Goal: Task Accomplishment & Management: Complete application form

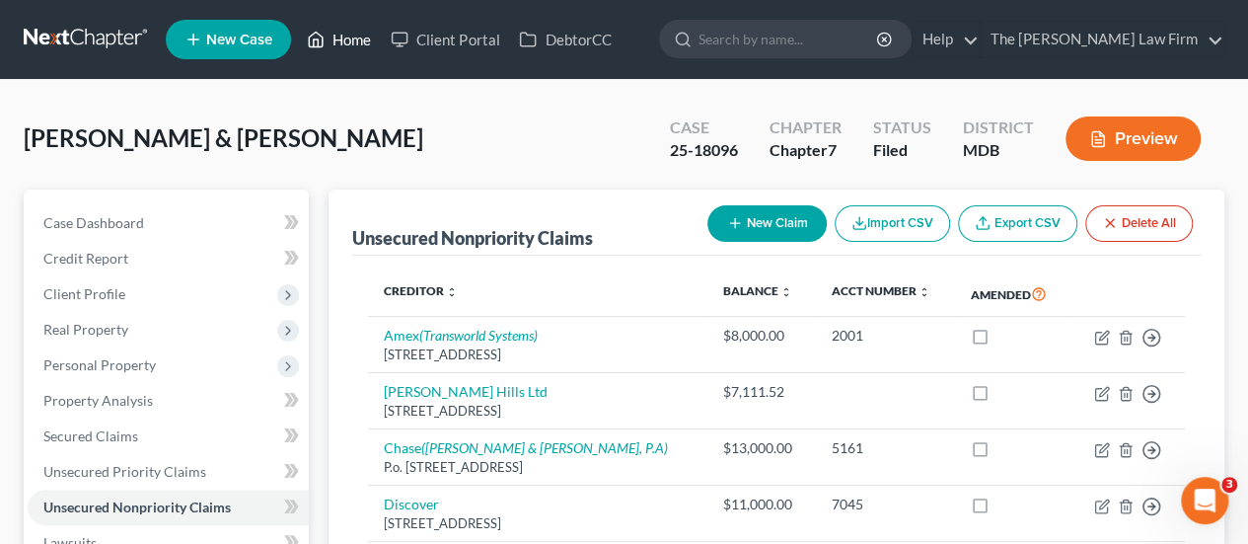
click at [355, 40] on link "Home" at bounding box center [339, 40] width 84 height 36
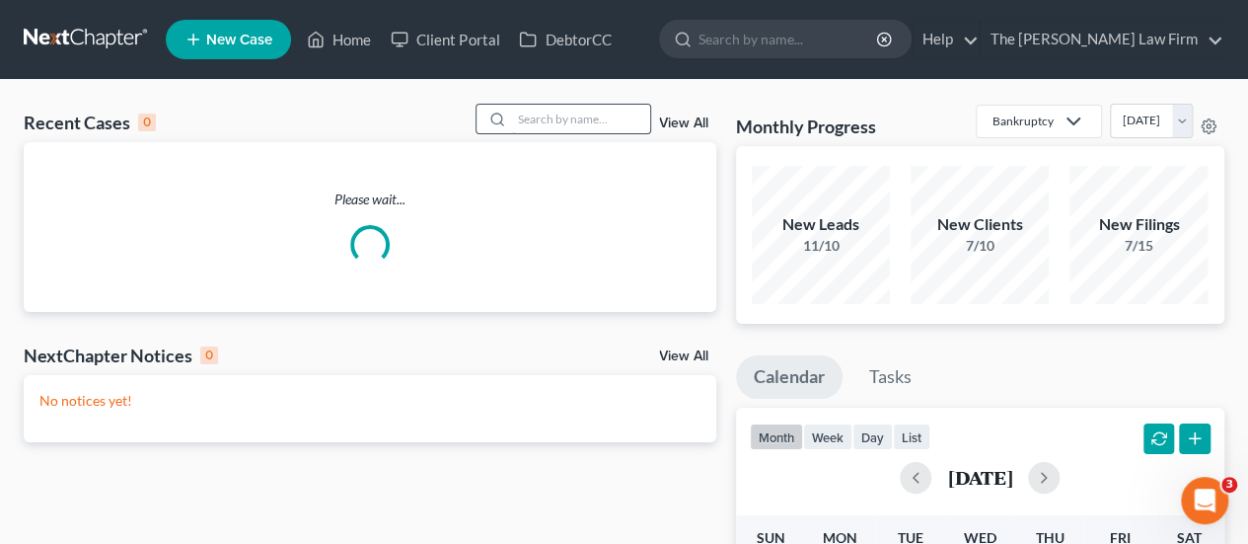
click at [558, 119] on input "search" at bounding box center [581, 119] width 138 height 29
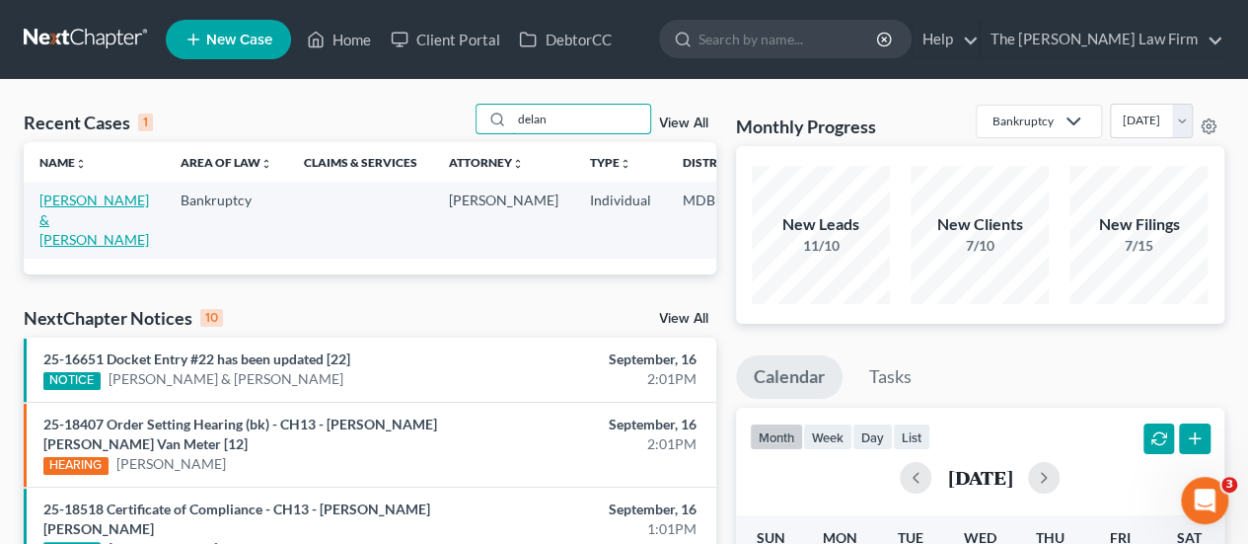
type input "delan"
click at [41, 204] on link "[PERSON_NAME] & [PERSON_NAME]" at bounding box center [94, 219] width 110 height 56
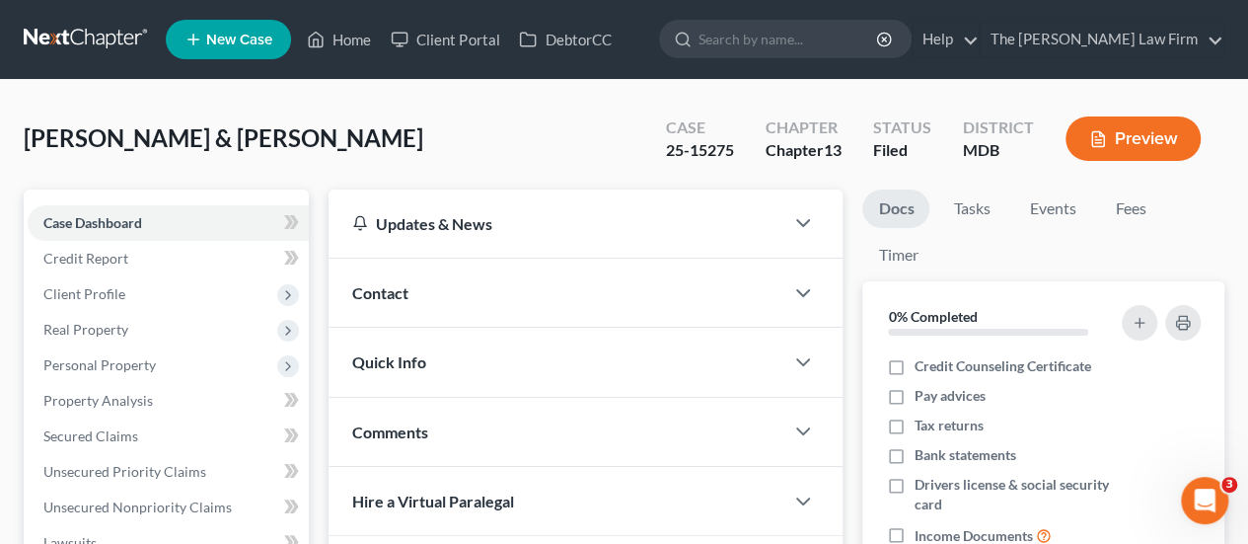
scroll to position [691, 0]
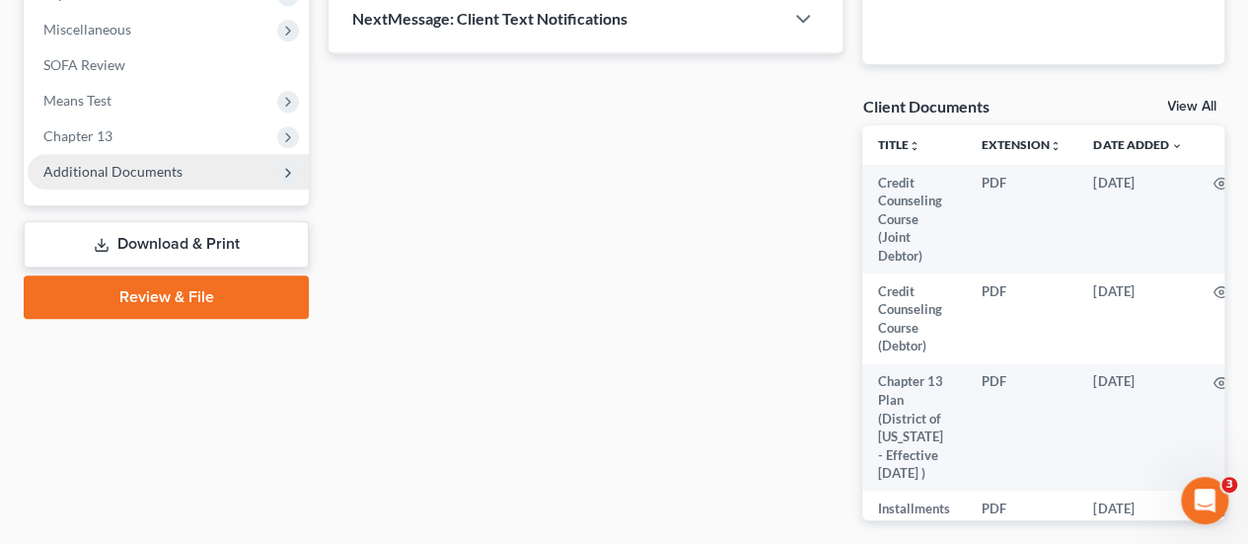
click at [128, 167] on span "Additional Documents" at bounding box center [112, 171] width 139 height 17
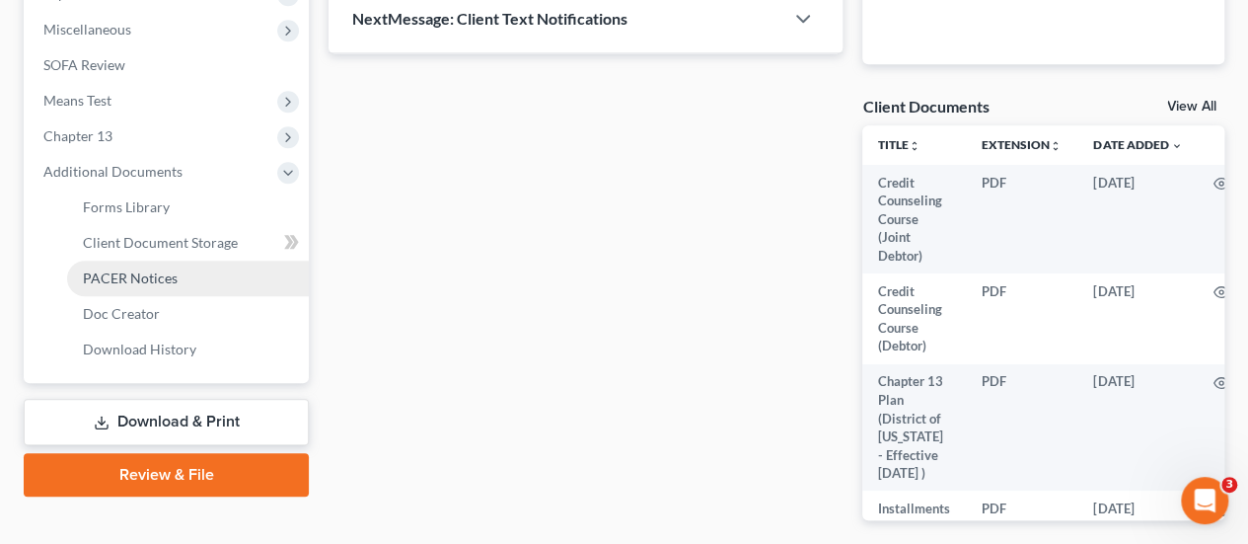
click at [143, 281] on span "PACER Notices" at bounding box center [130, 277] width 95 height 17
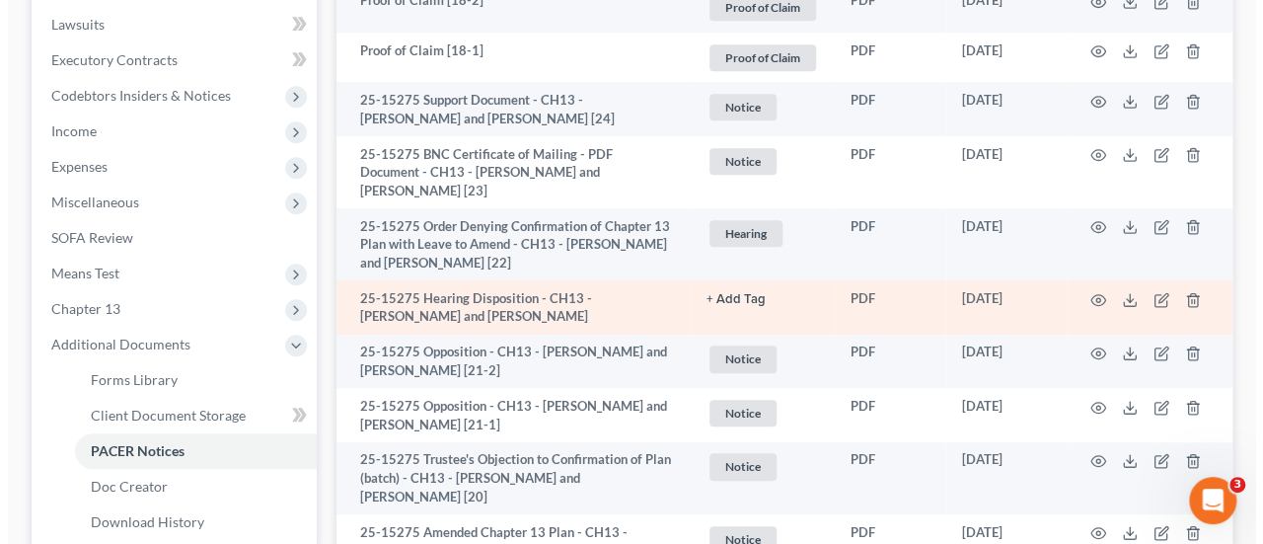
scroll to position [592, 0]
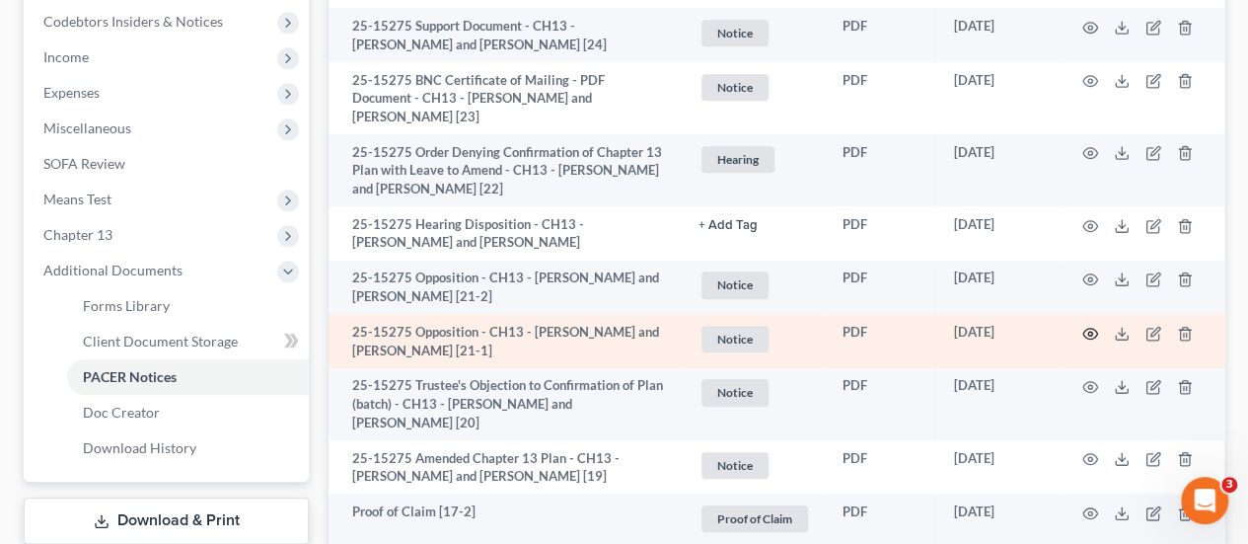
click at [1087, 328] on icon "button" at bounding box center [1091, 334] width 16 height 16
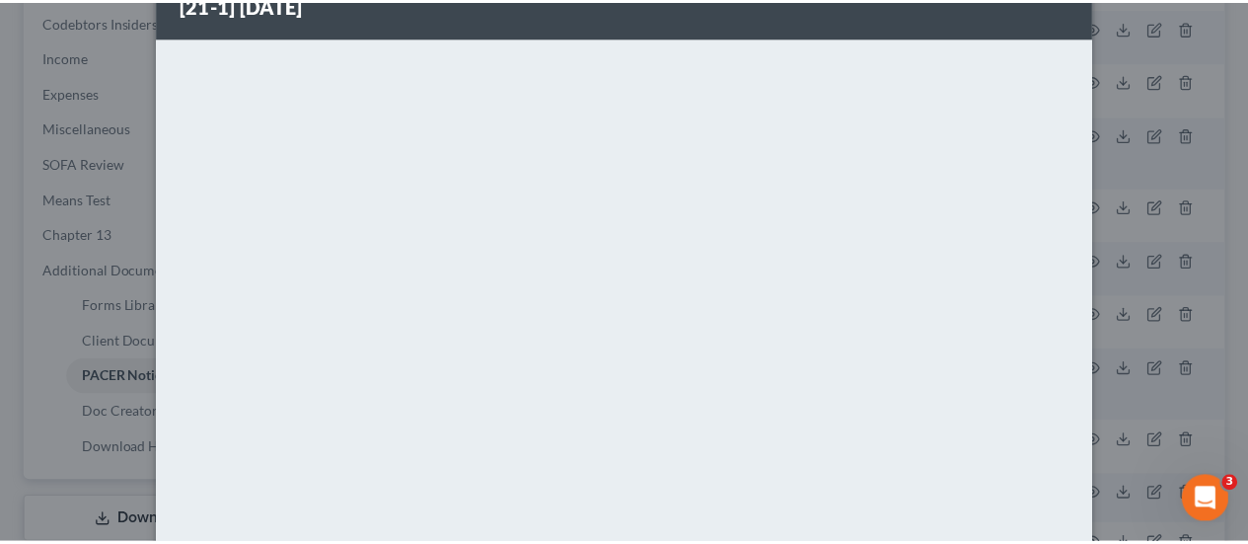
scroll to position [0, 0]
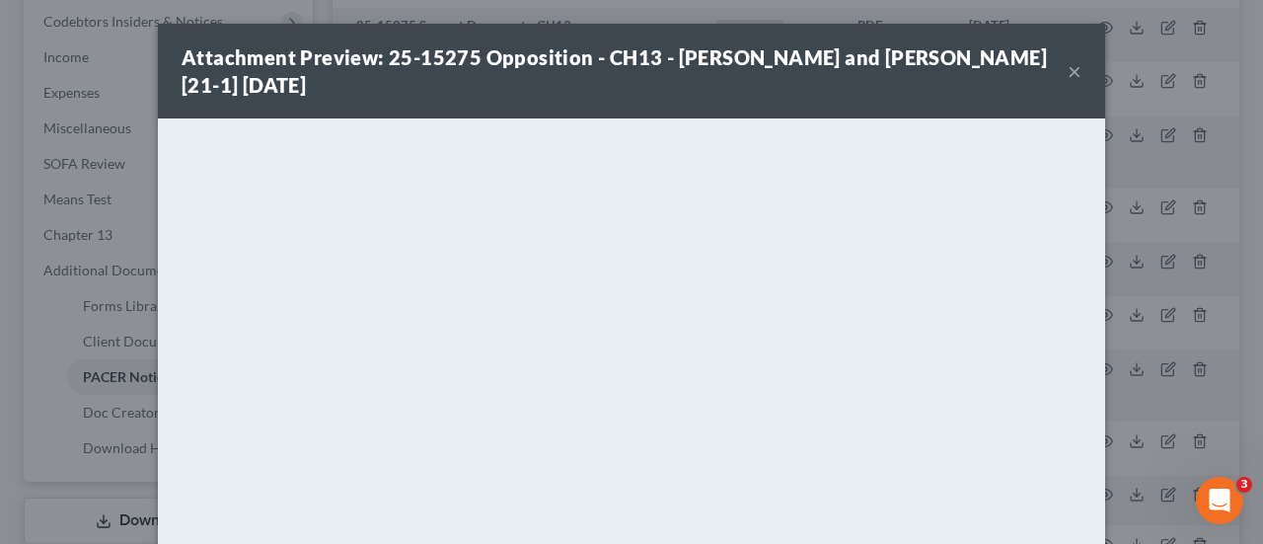
drag, startPoint x: 1063, startPoint y: 65, endPoint x: 889, endPoint y: 119, distance: 182.0
click at [1068, 65] on button "×" at bounding box center [1075, 71] width 14 height 24
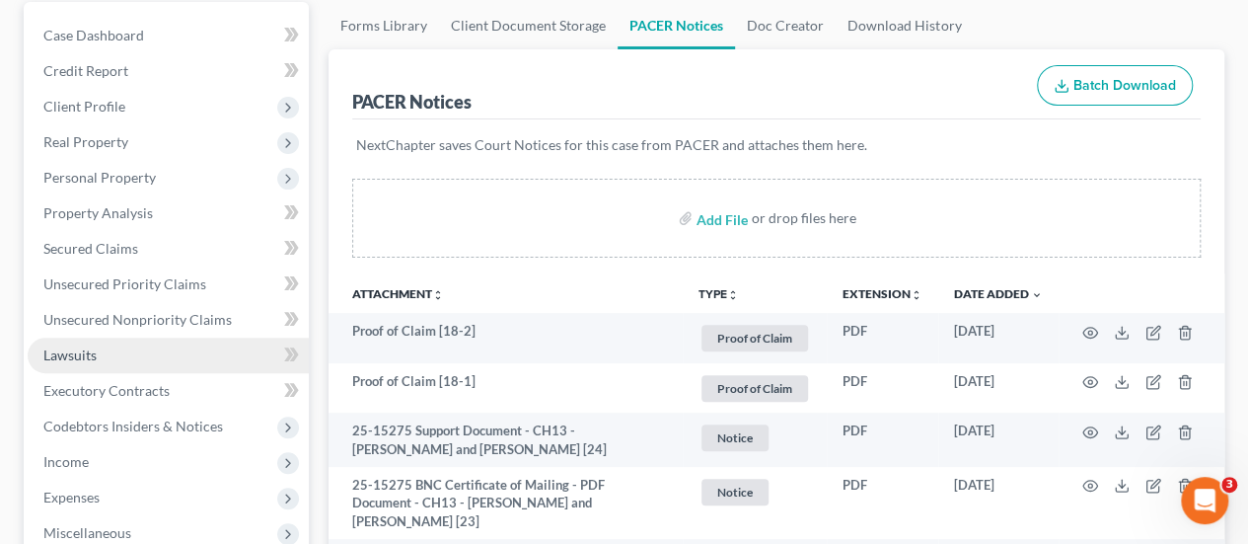
scroll to position [296, 0]
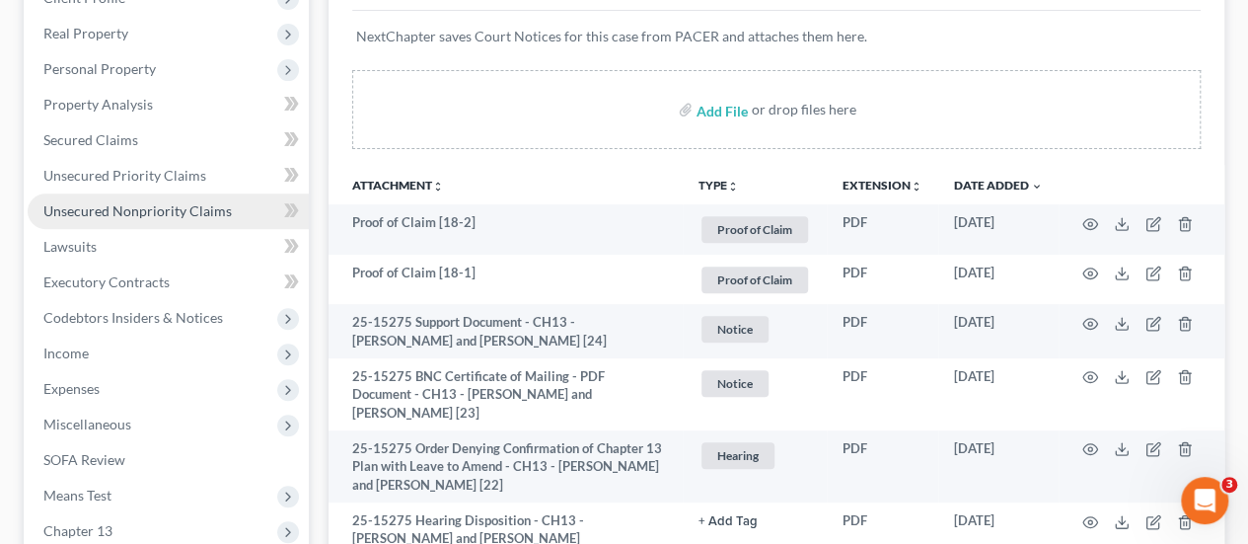
click at [149, 206] on span "Unsecured Nonpriority Claims" at bounding box center [137, 210] width 188 height 17
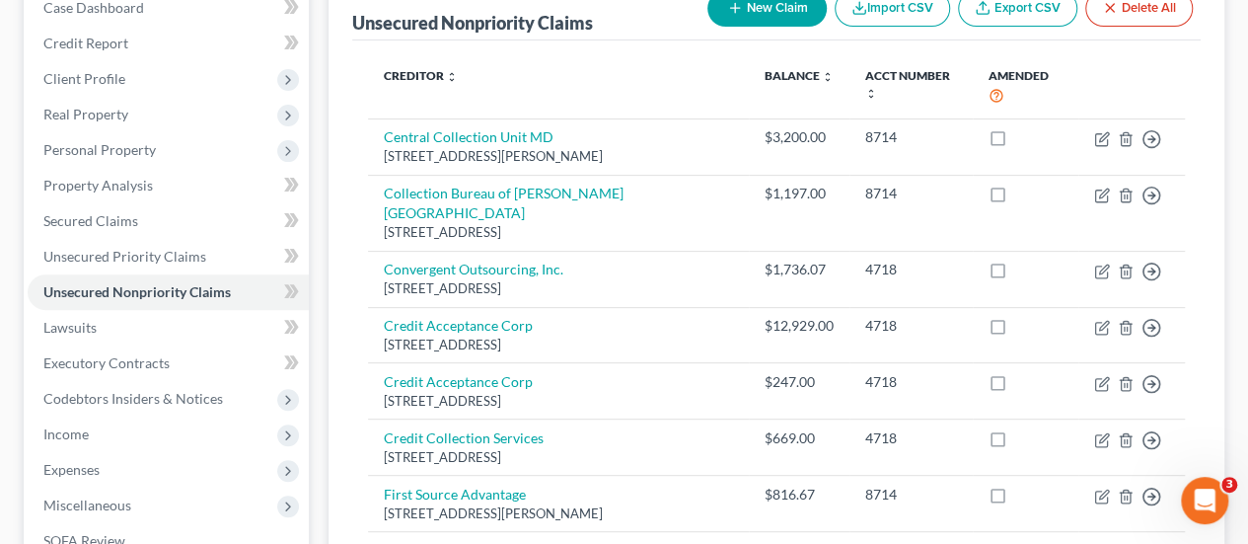
scroll to position [173, 0]
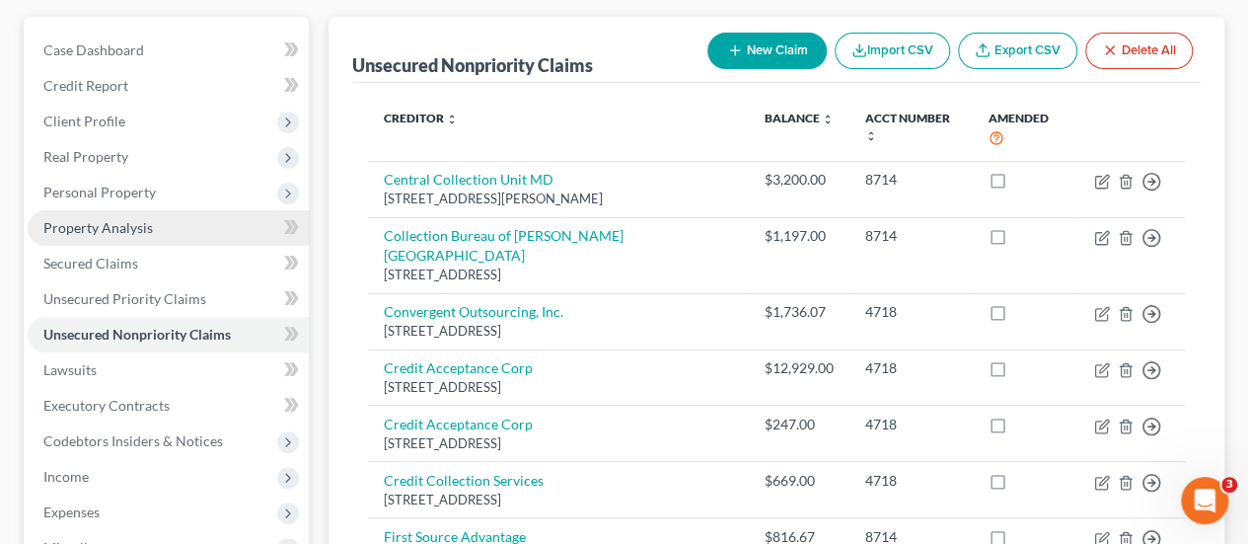
click at [116, 223] on span "Property Analysis" at bounding box center [98, 227] width 110 height 17
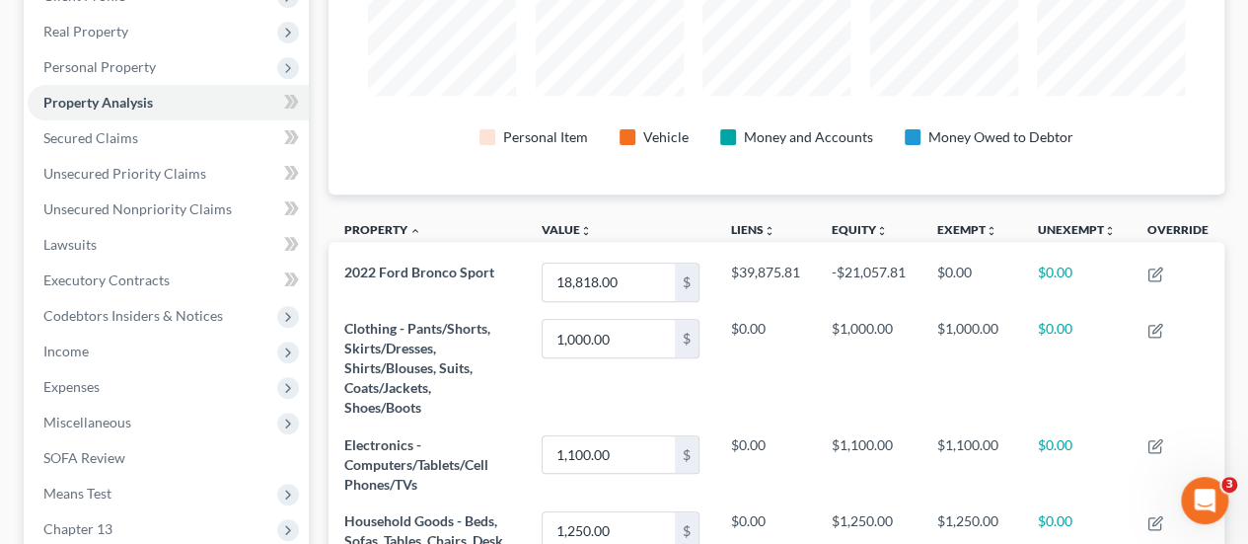
scroll to position [395, 0]
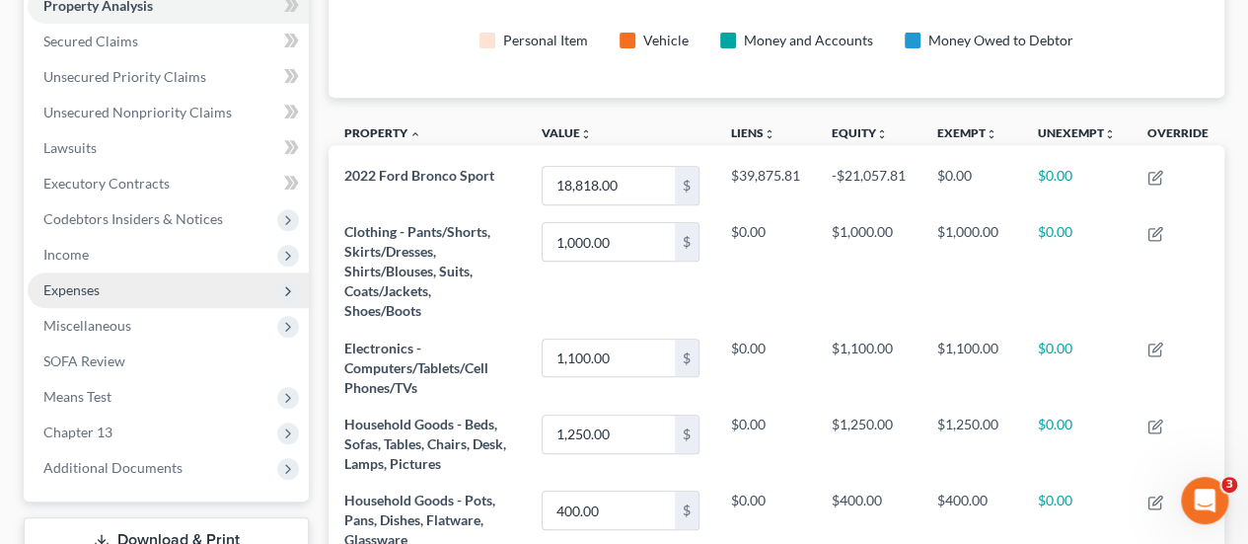
click at [83, 281] on span "Expenses" at bounding box center [71, 289] width 56 height 17
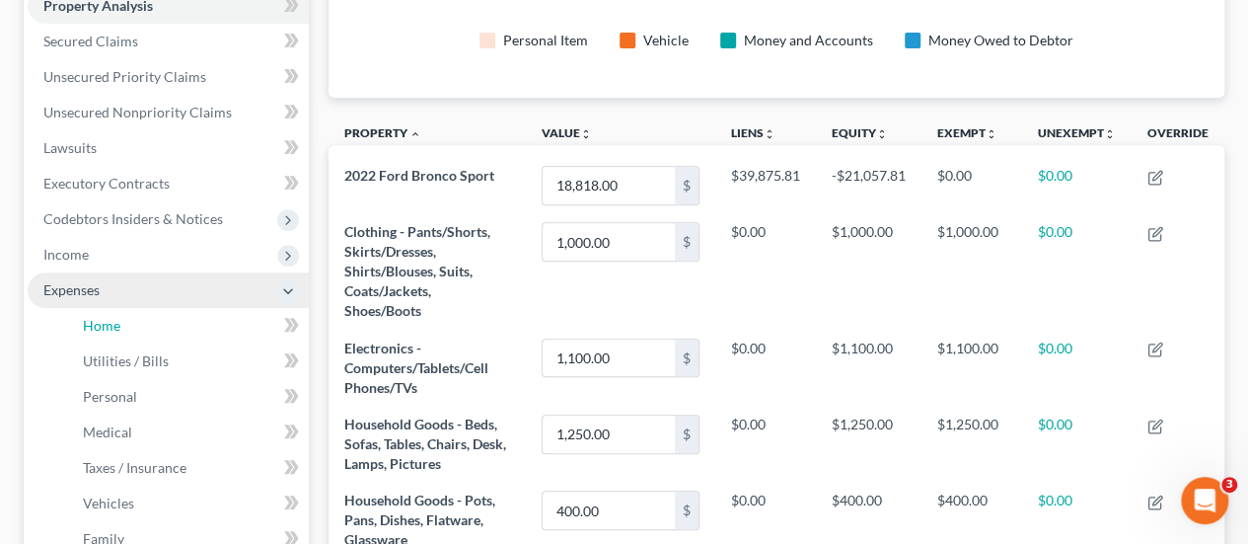
drag, startPoint x: 96, startPoint y: 316, endPoint x: 289, endPoint y: 277, distance: 197.2
click at [96, 317] on span "Home" at bounding box center [101, 325] width 37 height 17
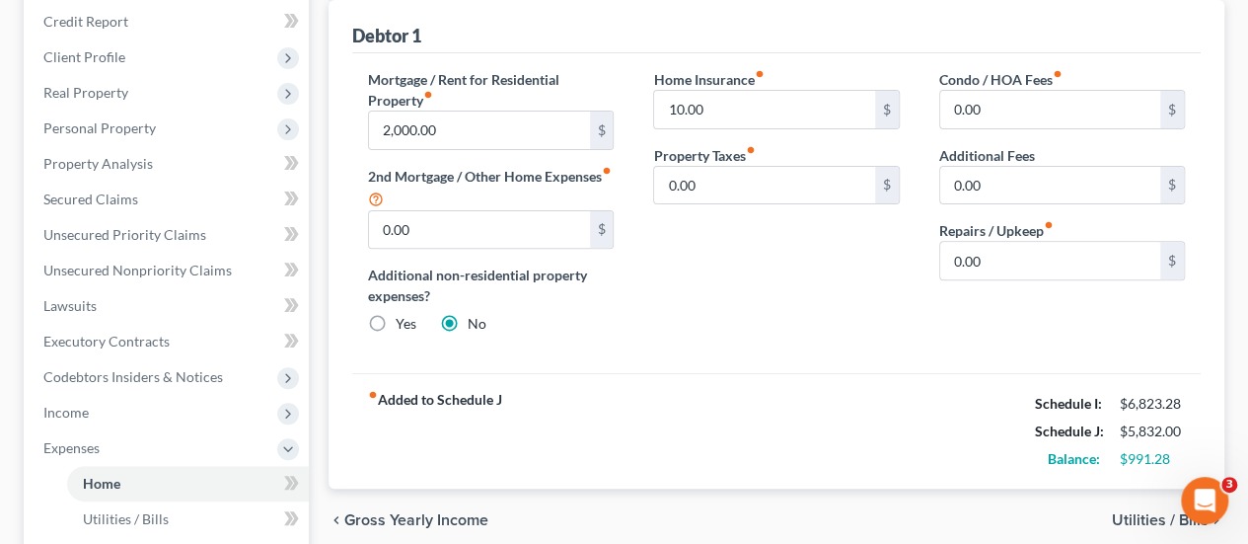
scroll to position [99, 0]
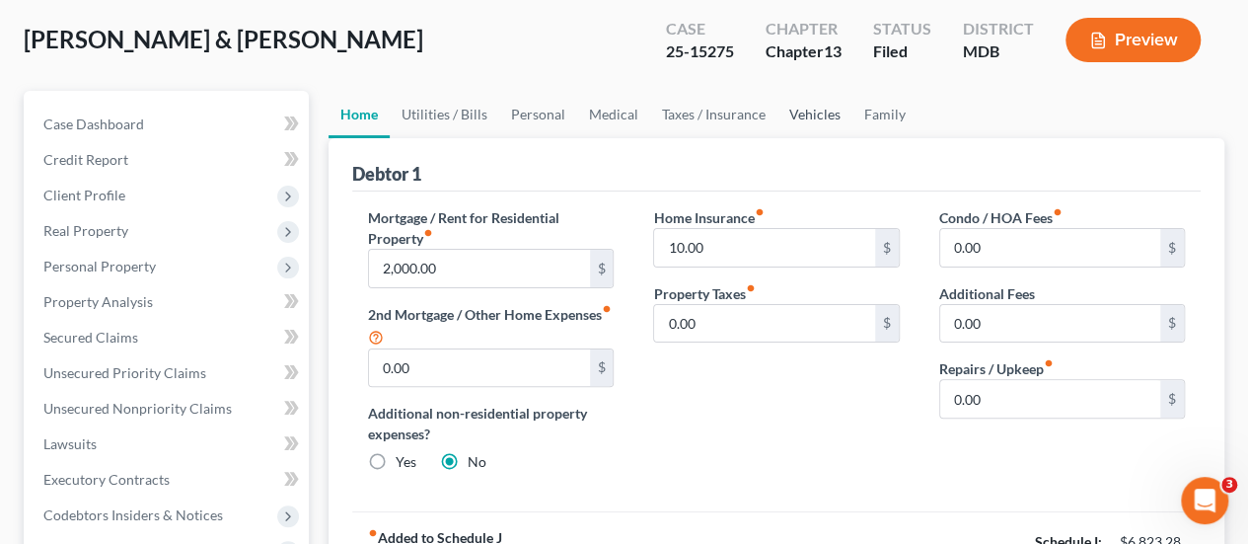
click at [828, 117] on link "Vehicles" at bounding box center [815, 114] width 75 height 47
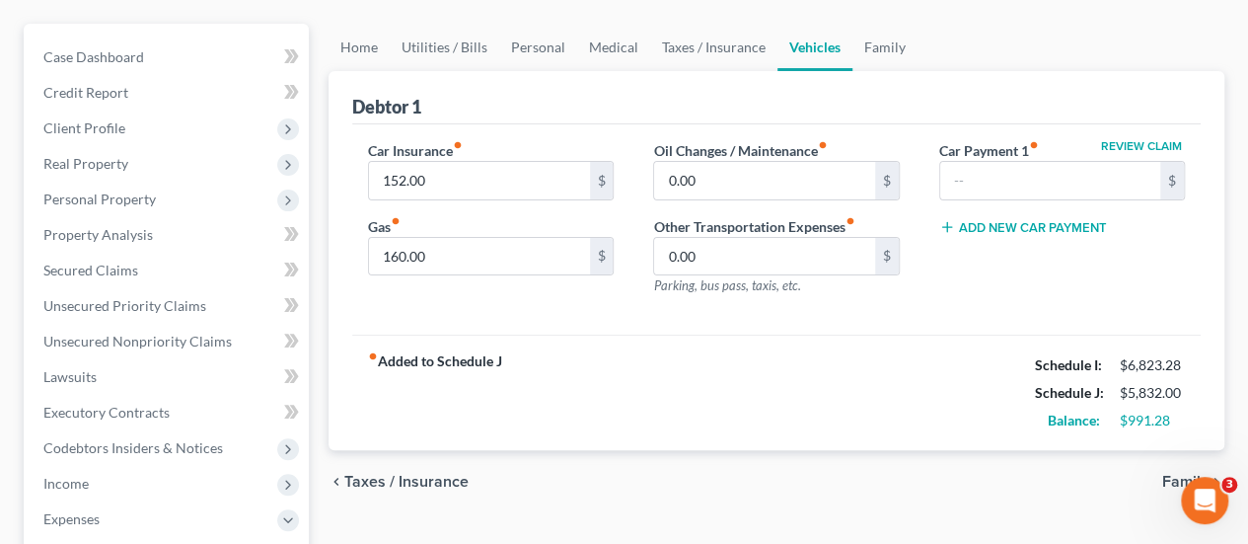
scroll to position [197, 0]
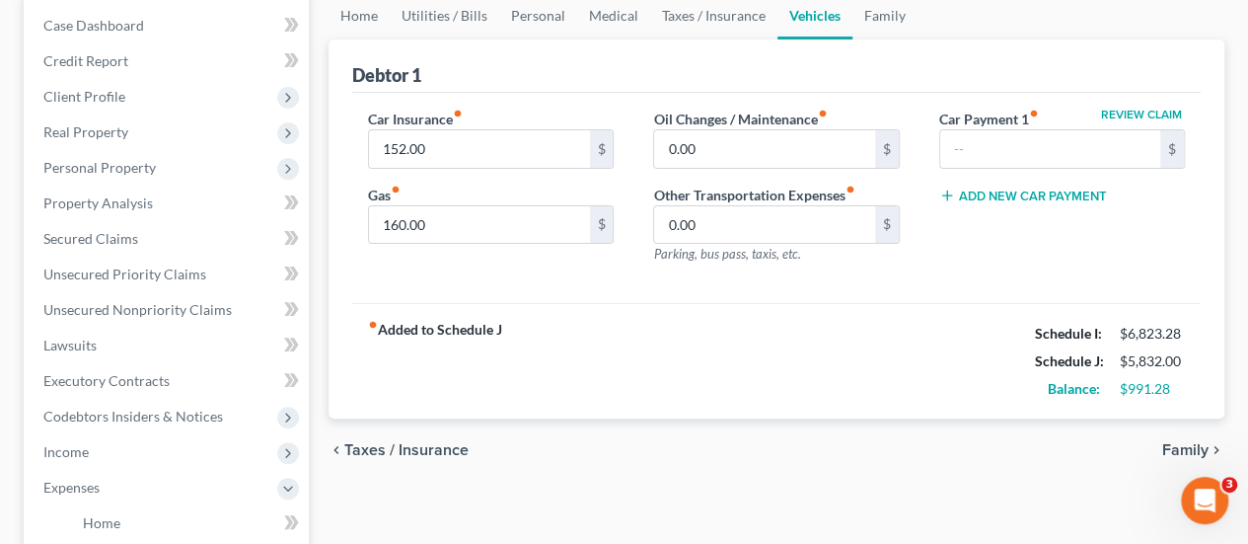
click at [605, 384] on div "fiber_manual_record Added to Schedule J Schedule I: $6,823.28 Schedule J: $5,83…" at bounding box center [776, 360] width 849 height 115
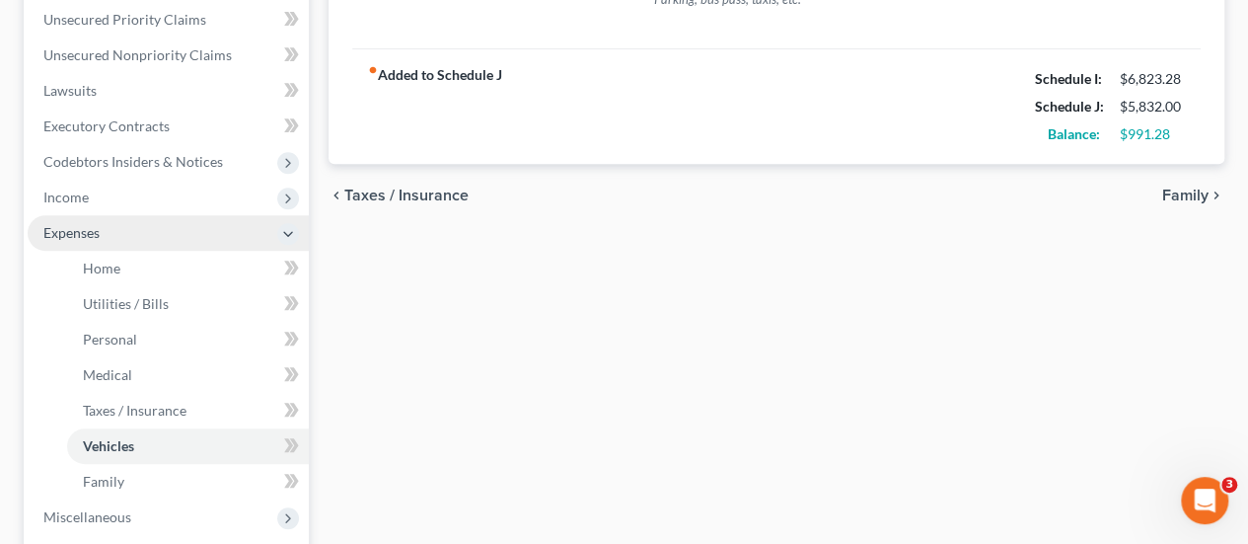
scroll to position [691, 0]
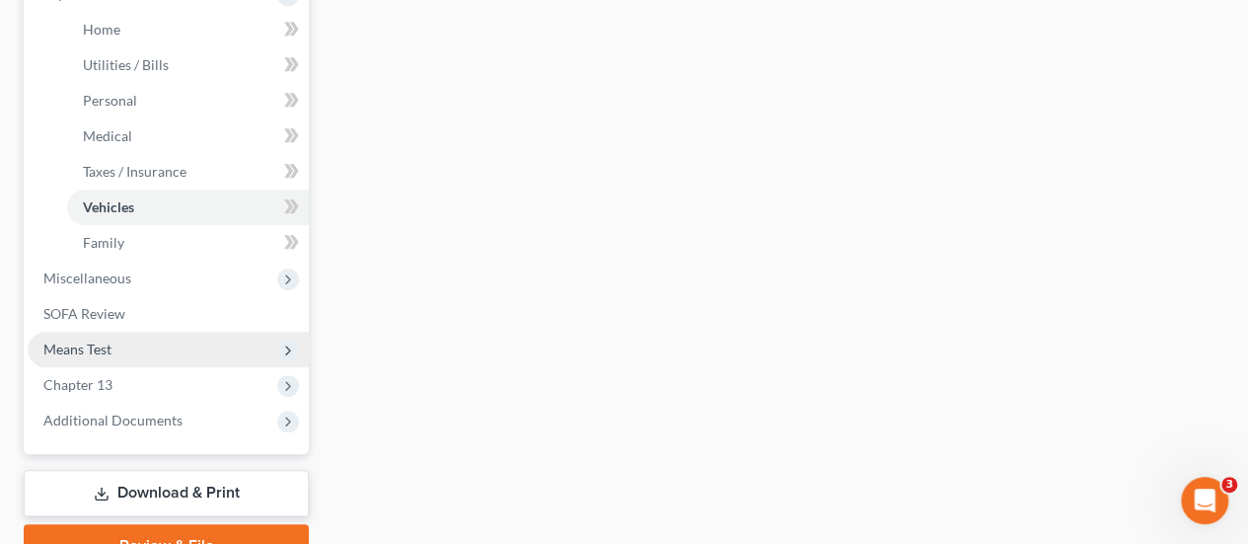
click at [97, 341] on span "Means Test" at bounding box center [77, 348] width 68 height 17
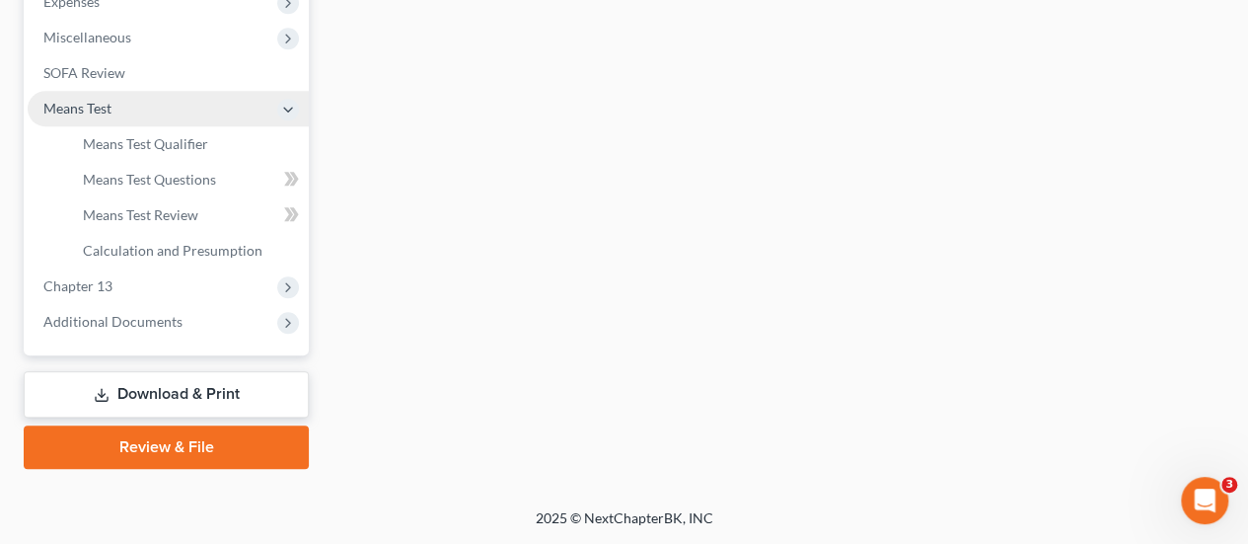
scroll to position [680, 0]
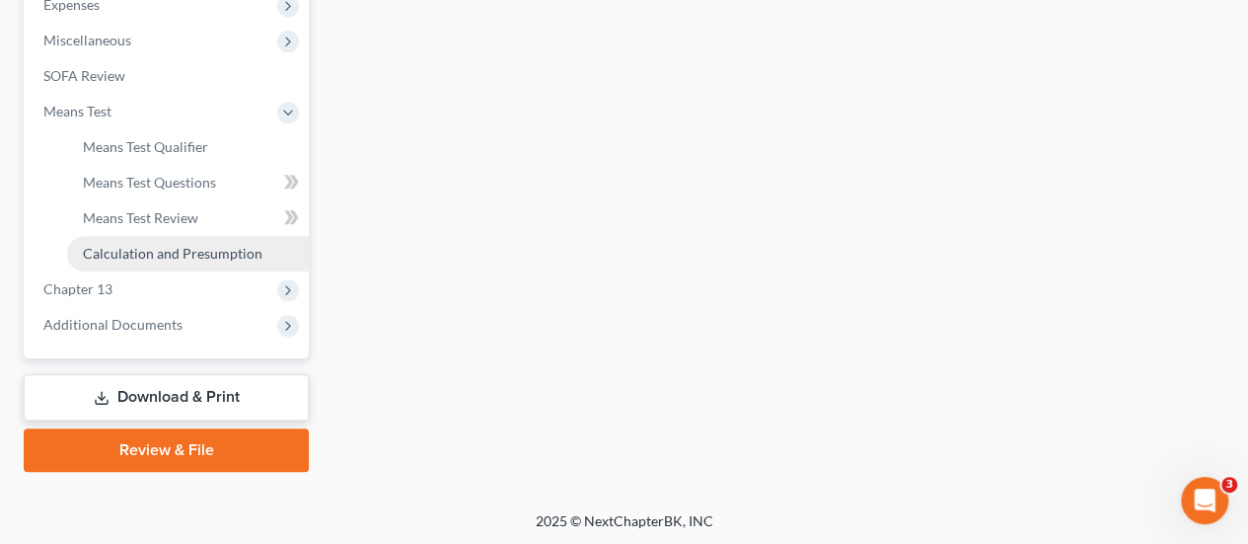
click at [153, 255] on span "Calculation and Presumption" at bounding box center [173, 253] width 180 height 17
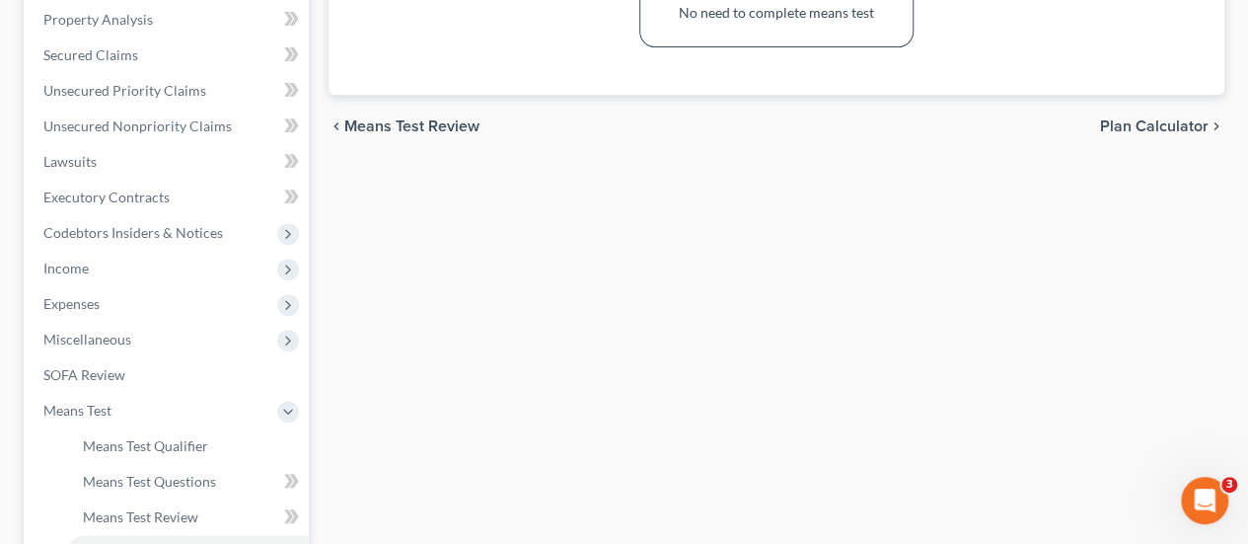
scroll to position [395, 0]
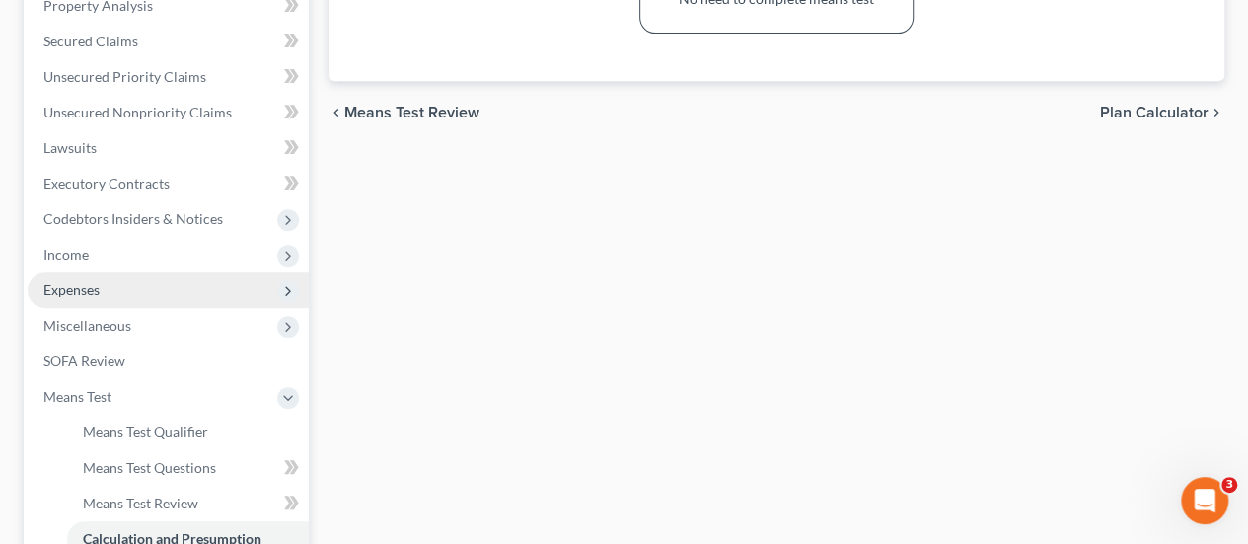
click at [93, 290] on span "Expenses" at bounding box center [71, 289] width 56 height 17
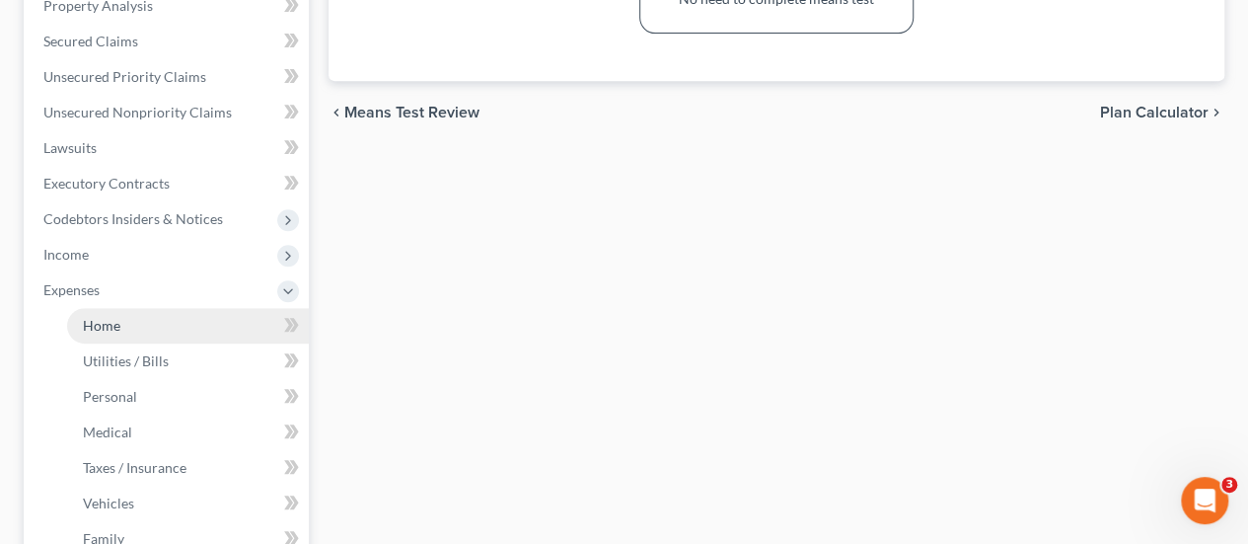
click at [107, 322] on span "Home" at bounding box center [101, 325] width 37 height 17
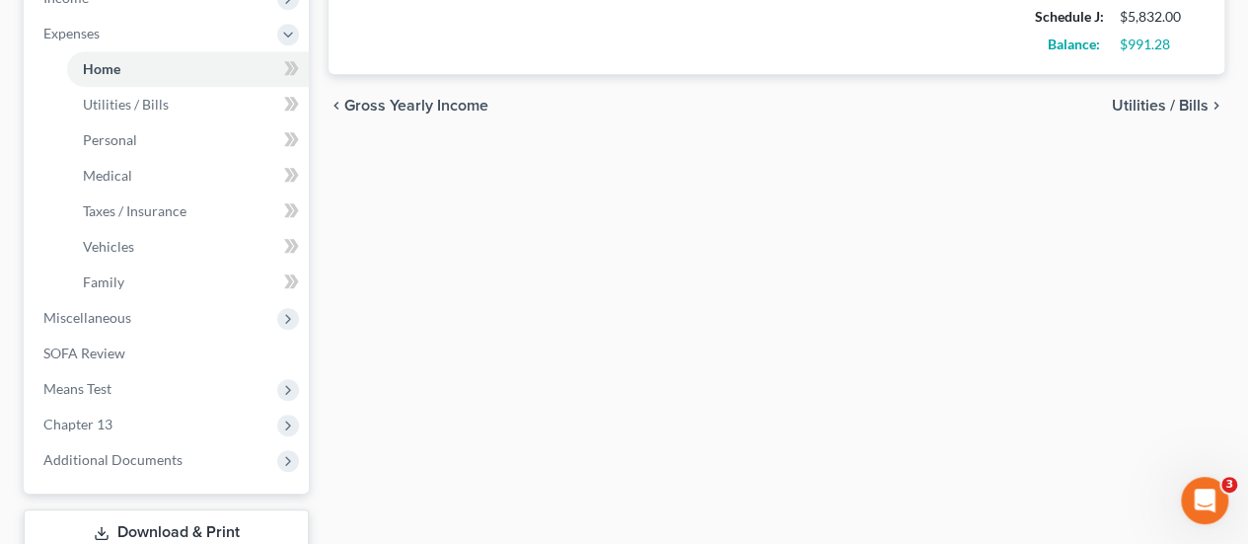
scroll to position [786, 0]
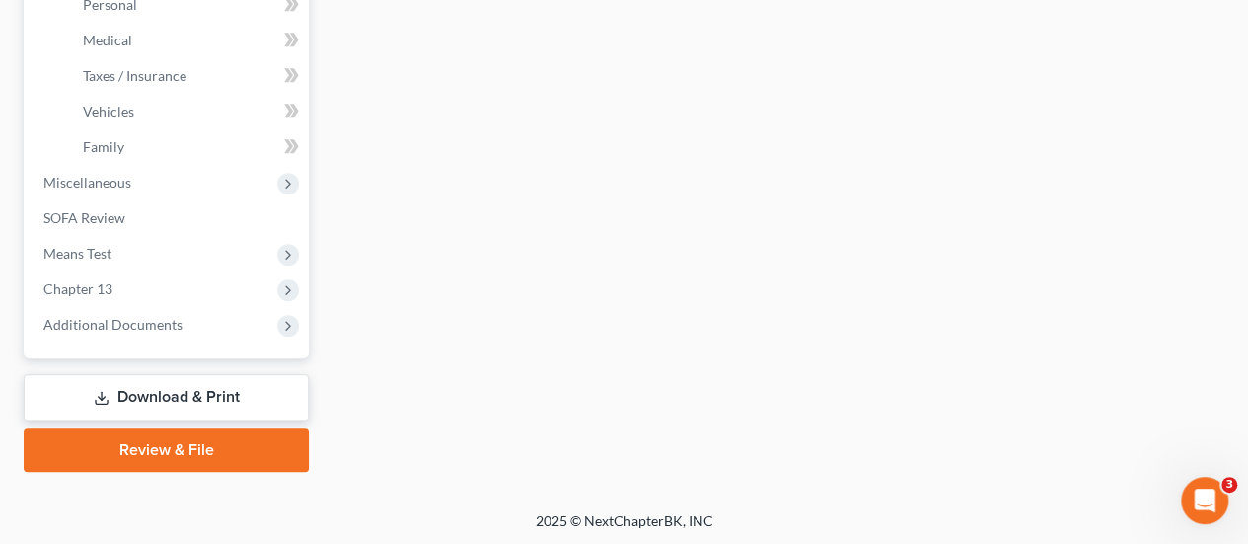
drag, startPoint x: 117, startPoint y: 320, endPoint x: 180, endPoint y: 347, distance: 68.0
click at [117, 320] on span "Additional Documents" at bounding box center [112, 324] width 139 height 17
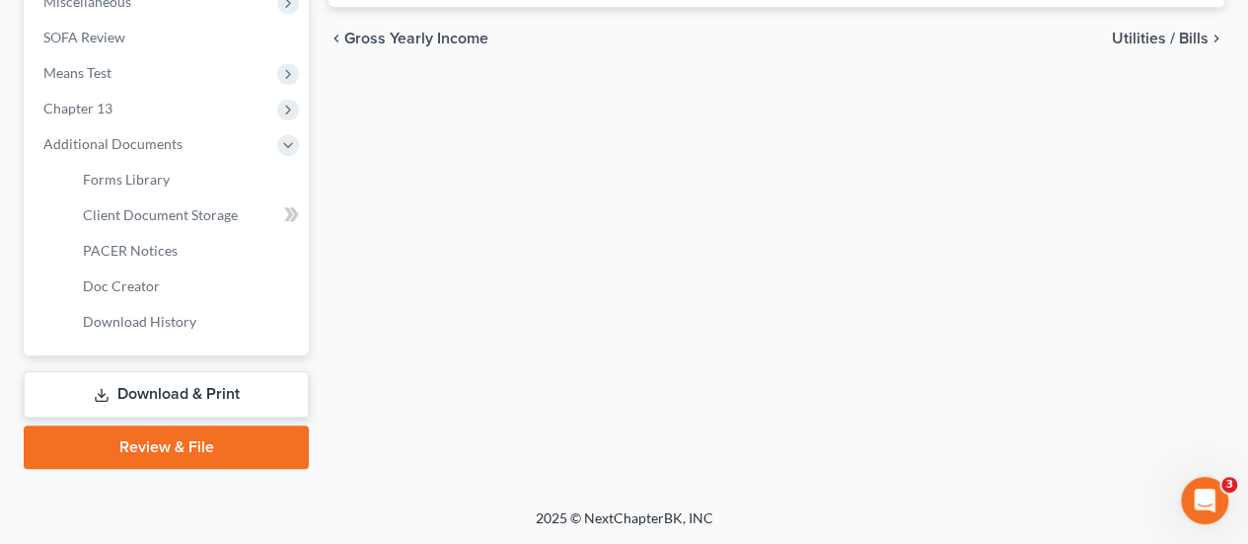
scroll to position [715, 0]
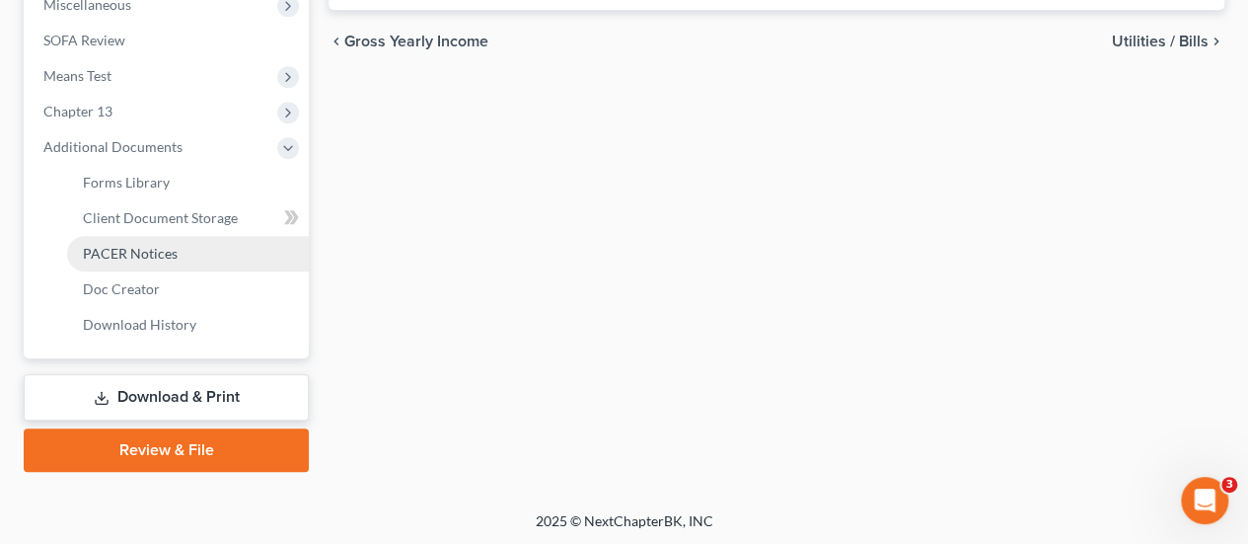
click at [137, 248] on span "PACER Notices" at bounding box center [130, 253] width 95 height 17
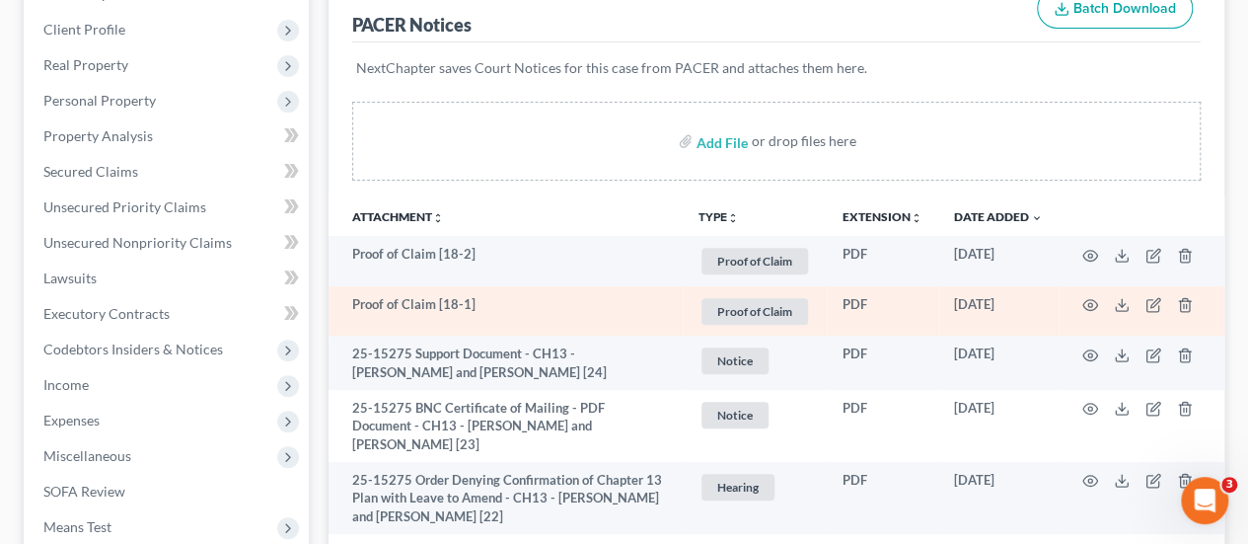
scroll to position [296, 0]
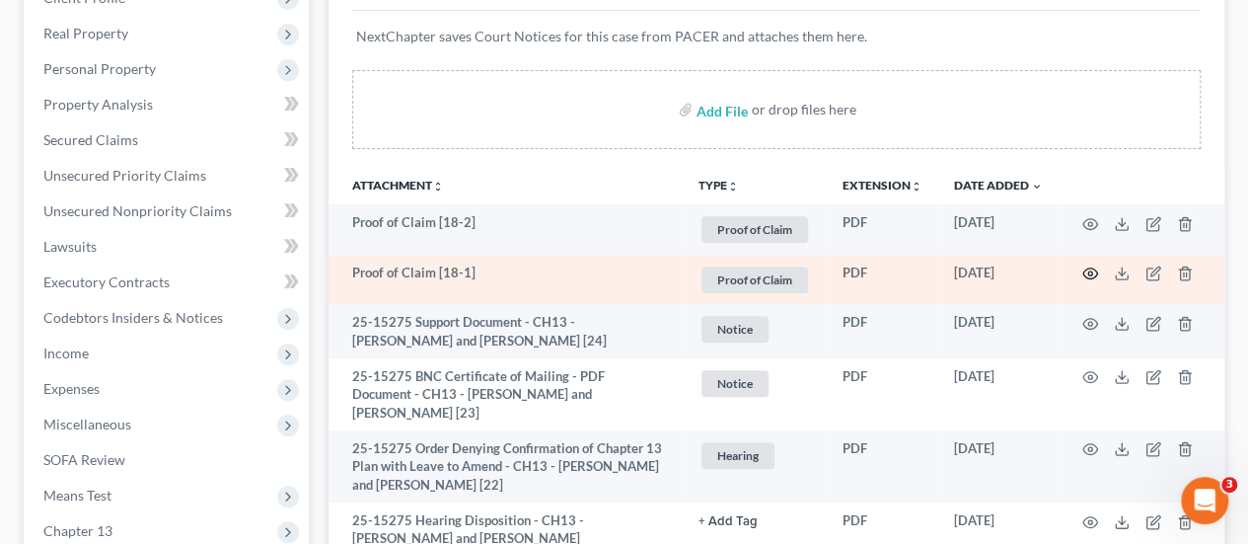
click at [1085, 270] on icon "button" at bounding box center [1091, 273] width 16 height 16
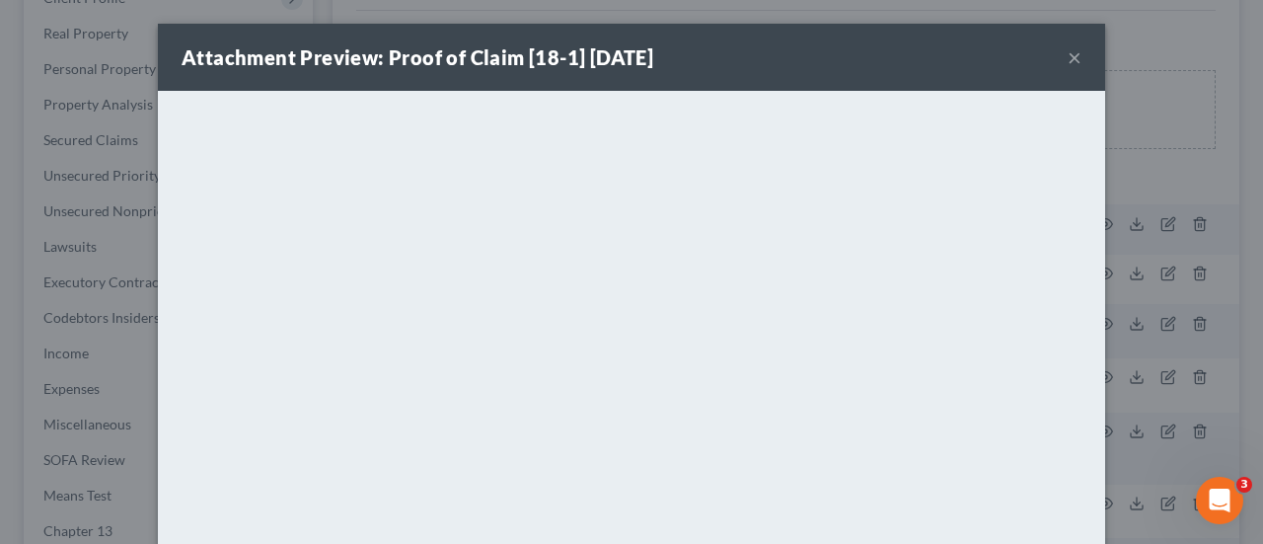
click at [1070, 65] on button "×" at bounding box center [1075, 57] width 14 height 24
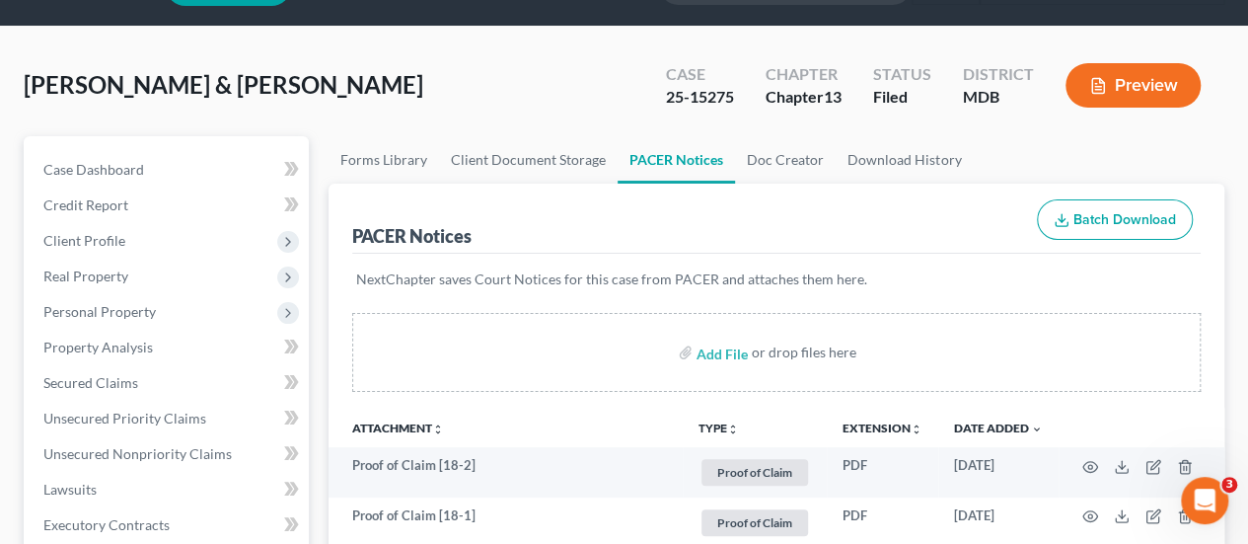
scroll to position [0, 0]
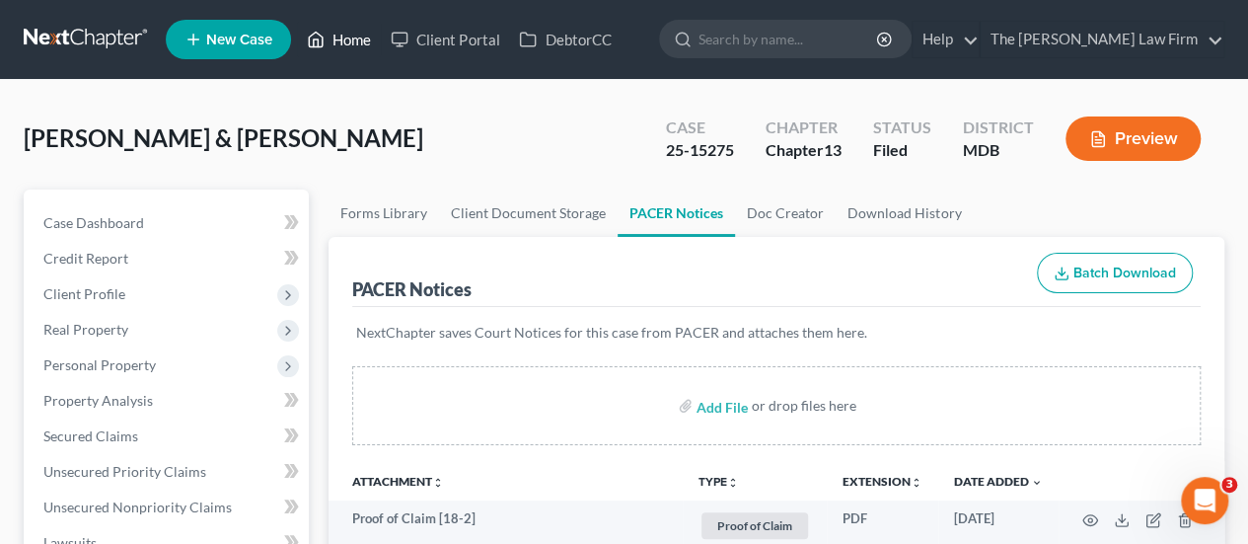
drag, startPoint x: 370, startPoint y: 44, endPoint x: 564, endPoint y: 139, distance: 216.3
click at [370, 44] on link "Home" at bounding box center [339, 40] width 84 height 36
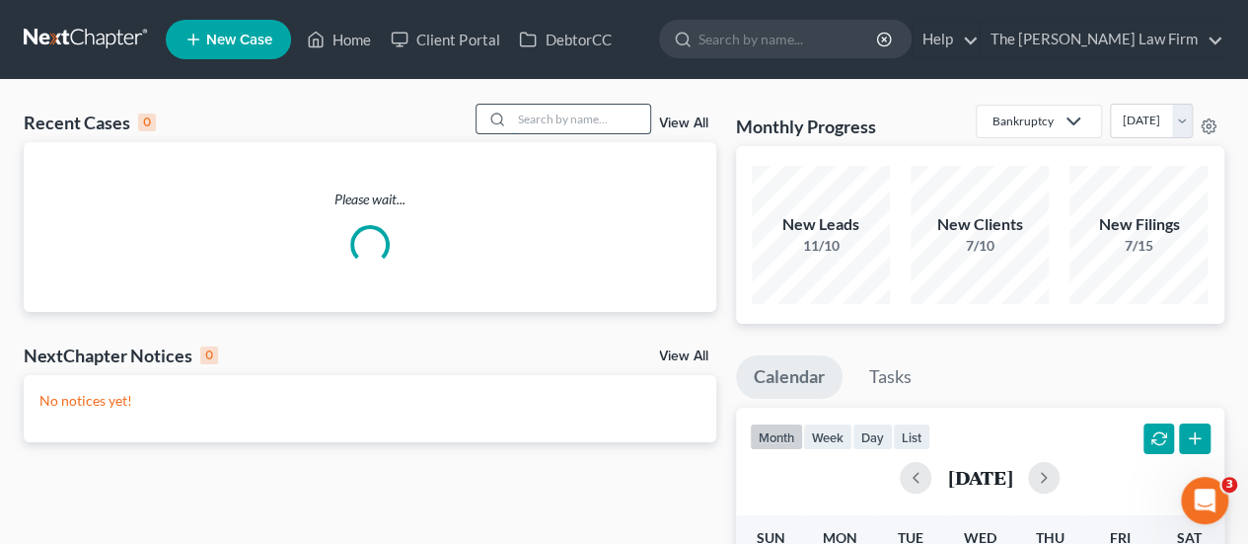
click at [598, 126] on input "search" at bounding box center [581, 119] width 138 height 29
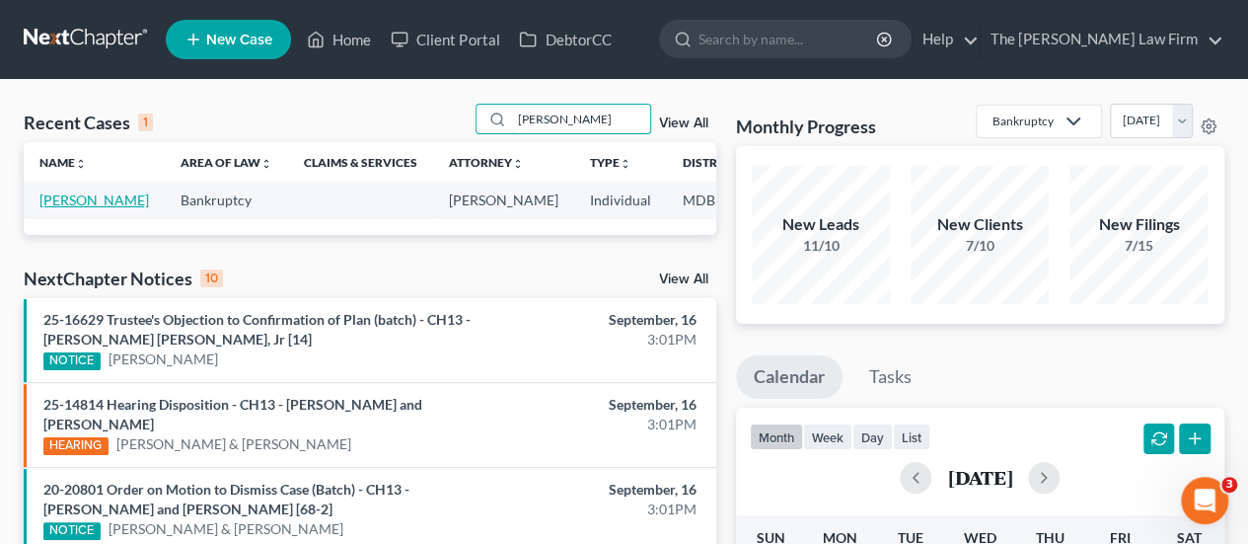
type input "[PERSON_NAME]"
click at [61, 198] on link "[PERSON_NAME]" at bounding box center [94, 199] width 110 height 17
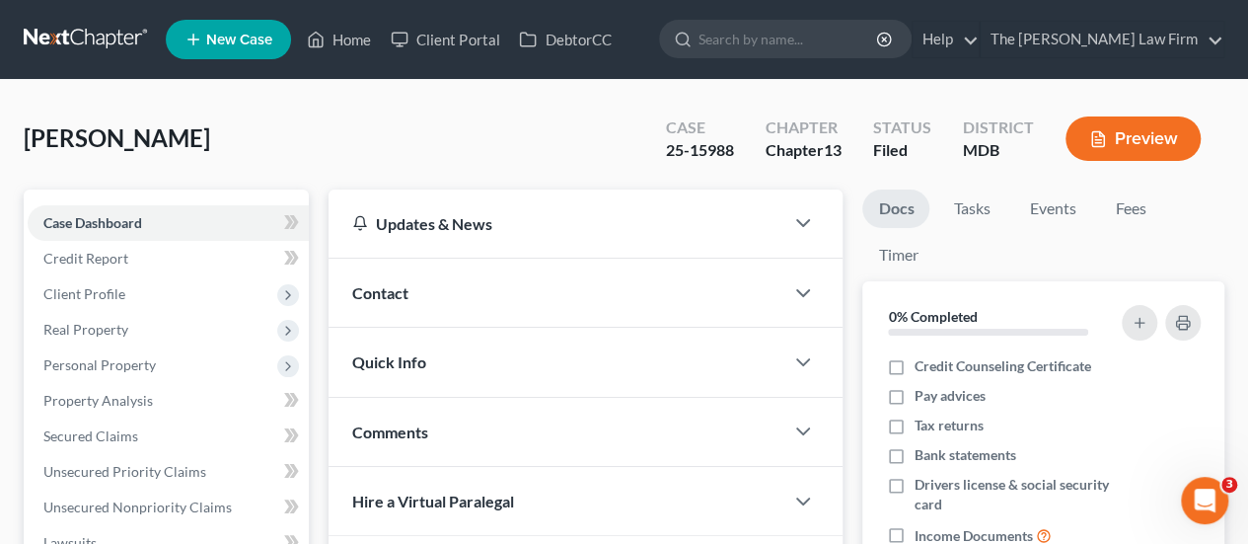
scroll to position [592, 0]
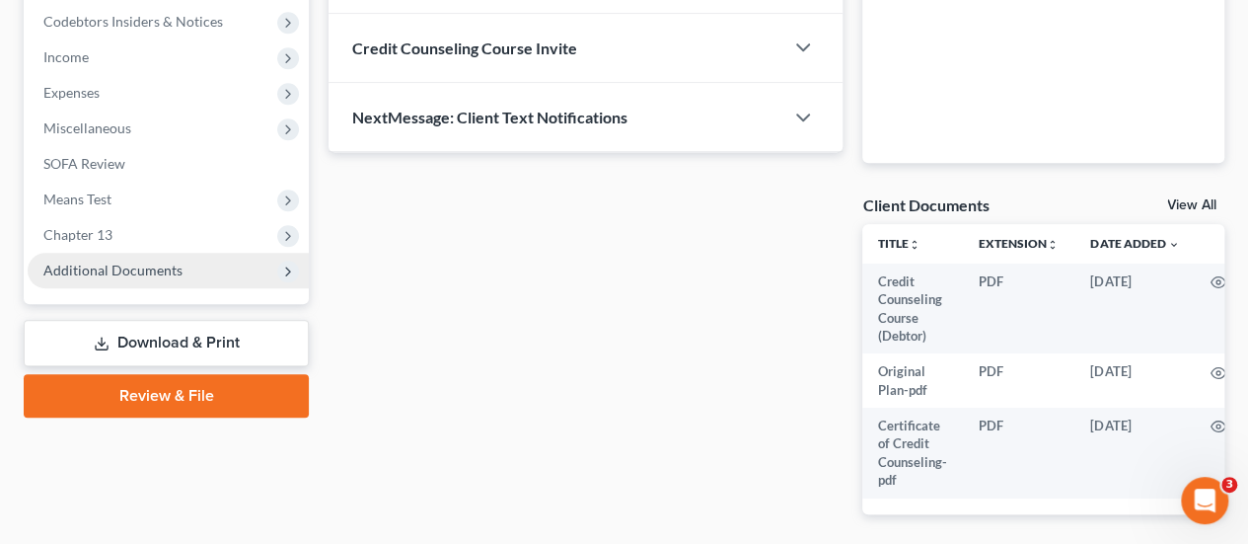
click at [146, 281] on span "Additional Documents" at bounding box center [168, 271] width 281 height 36
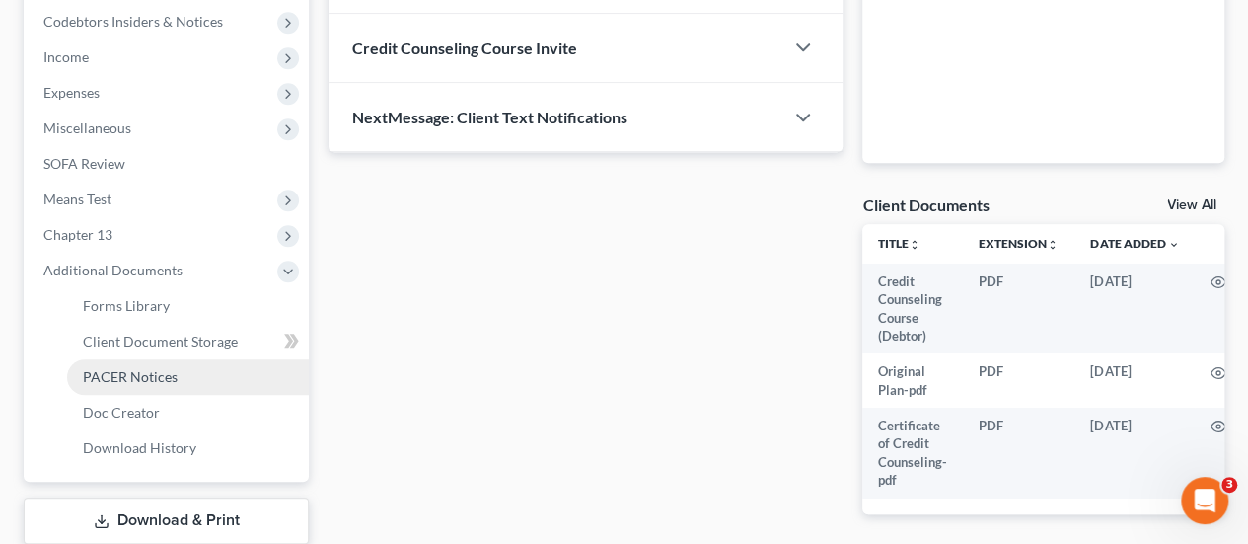
click at [144, 374] on span "PACER Notices" at bounding box center [130, 376] width 95 height 17
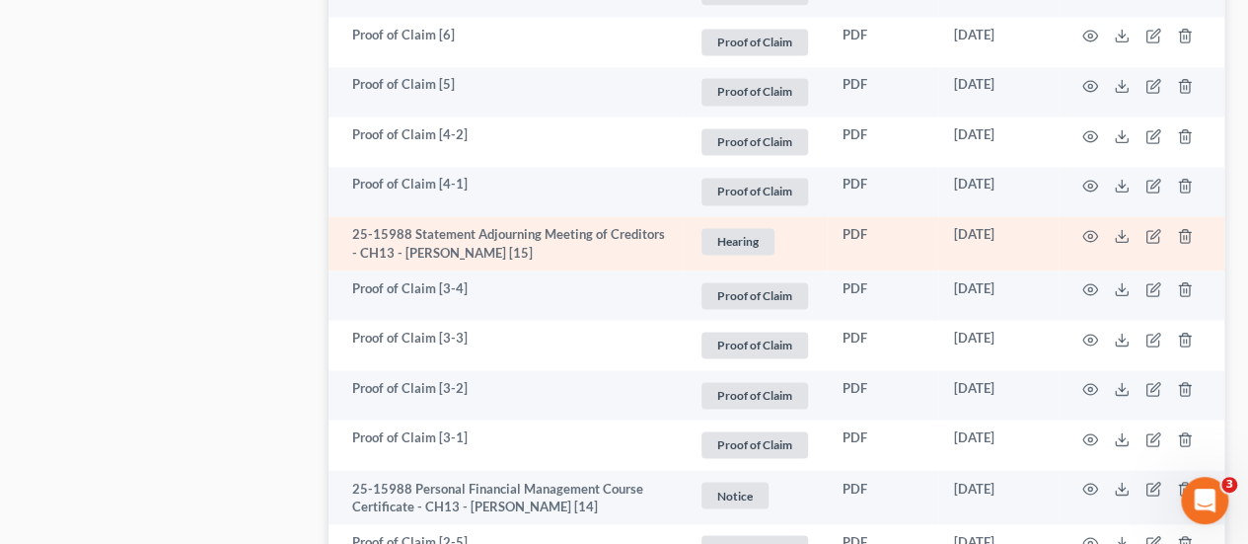
scroll to position [1184, 0]
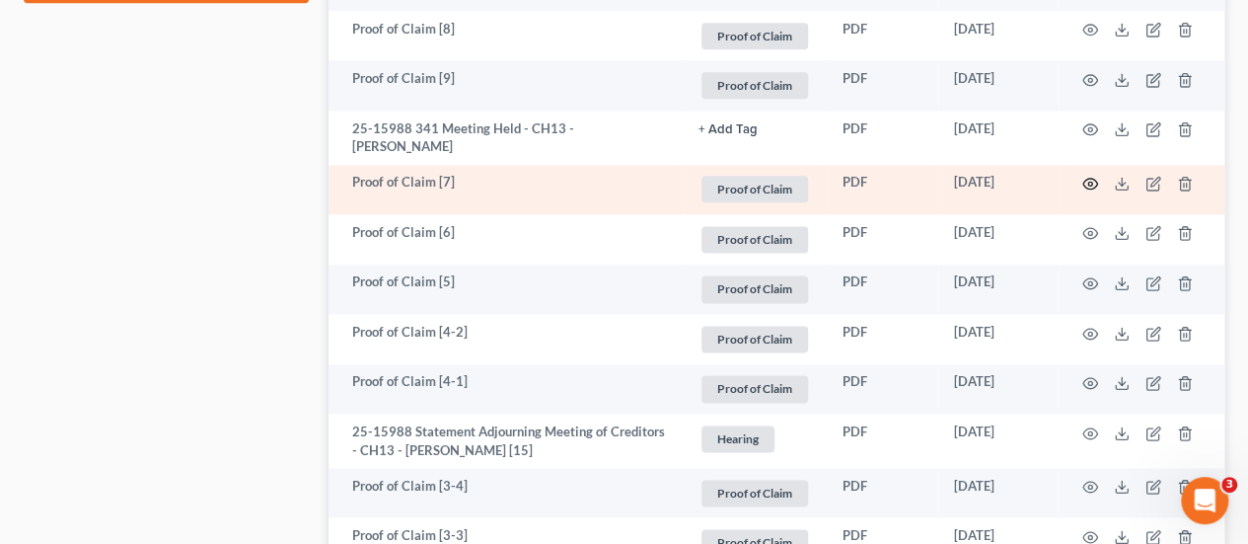
click at [1091, 179] on icon "button" at bounding box center [1091, 184] width 15 height 11
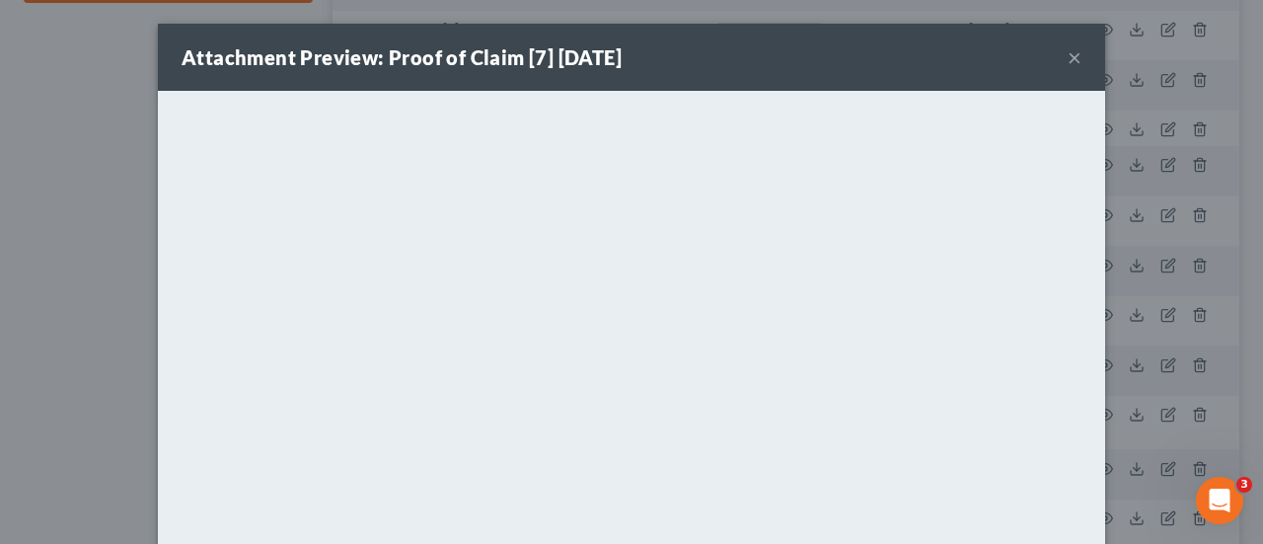
drag, startPoint x: 1066, startPoint y: 58, endPoint x: 949, endPoint y: 95, distance: 122.0
click at [1068, 58] on button "×" at bounding box center [1075, 57] width 14 height 24
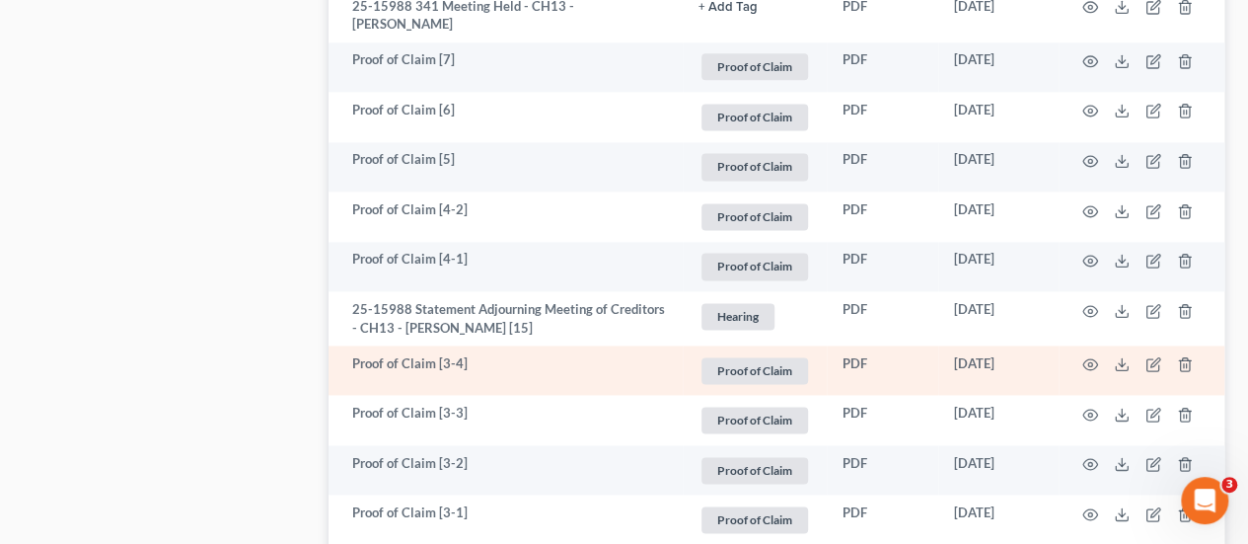
scroll to position [1382, 0]
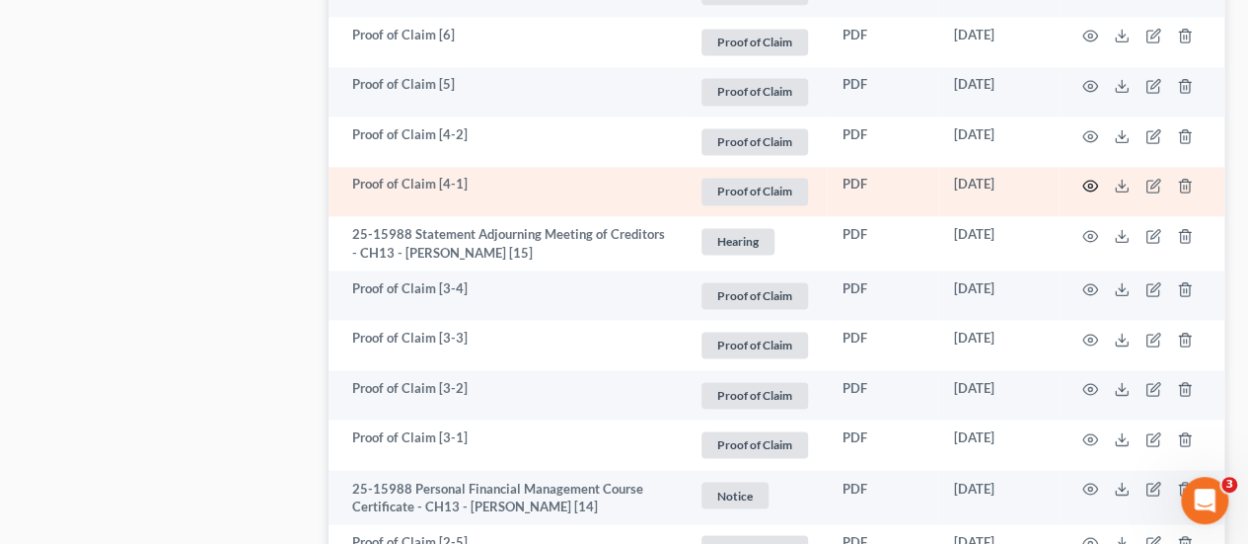
click at [1090, 187] on icon "button" at bounding box center [1091, 186] width 16 height 16
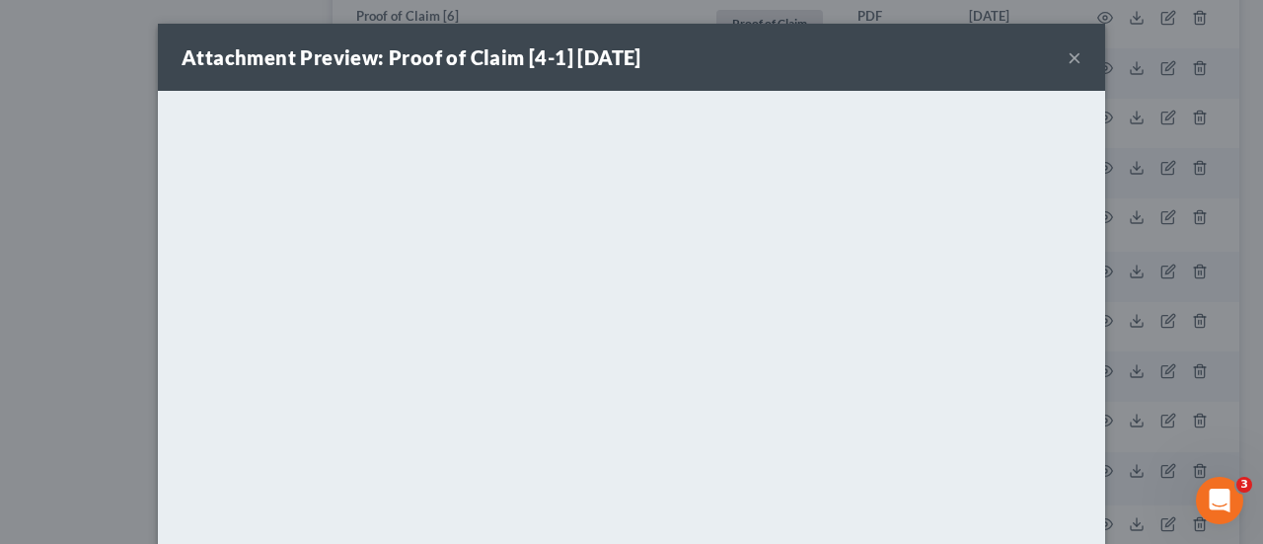
click at [1068, 61] on button "×" at bounding box center [1075, 57] width 14 height 24
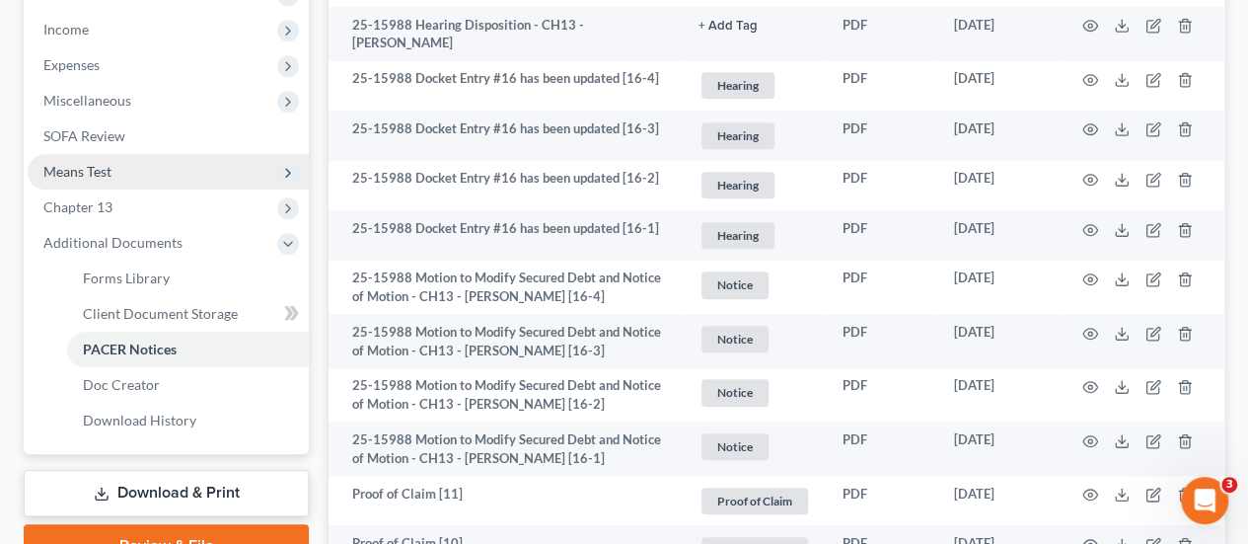
scroll to position [493, 0]
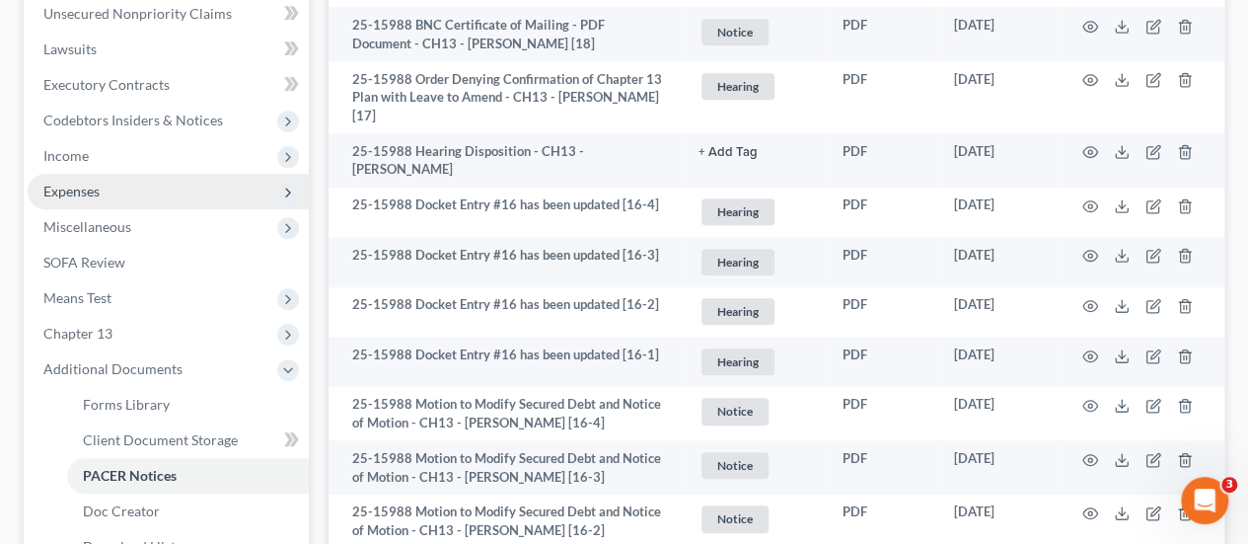
click at [73, 189] on span "Expenses" at bounding box center [71, 191] width 56 height 17
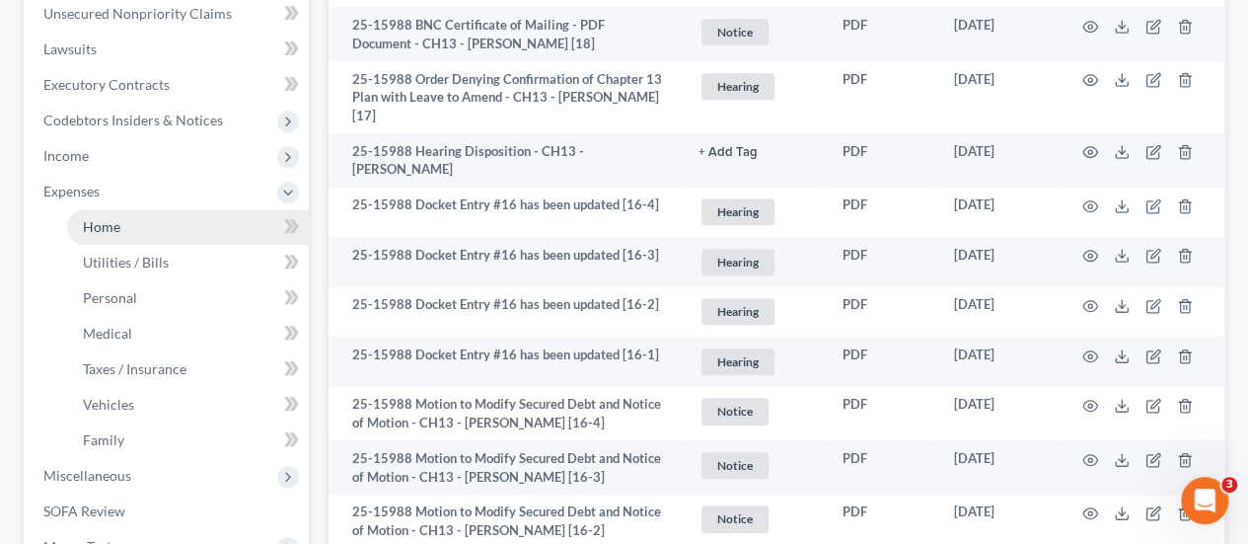
click at [89, 219] on span "Home" at bounding box center [101, 226] width 37 height 17
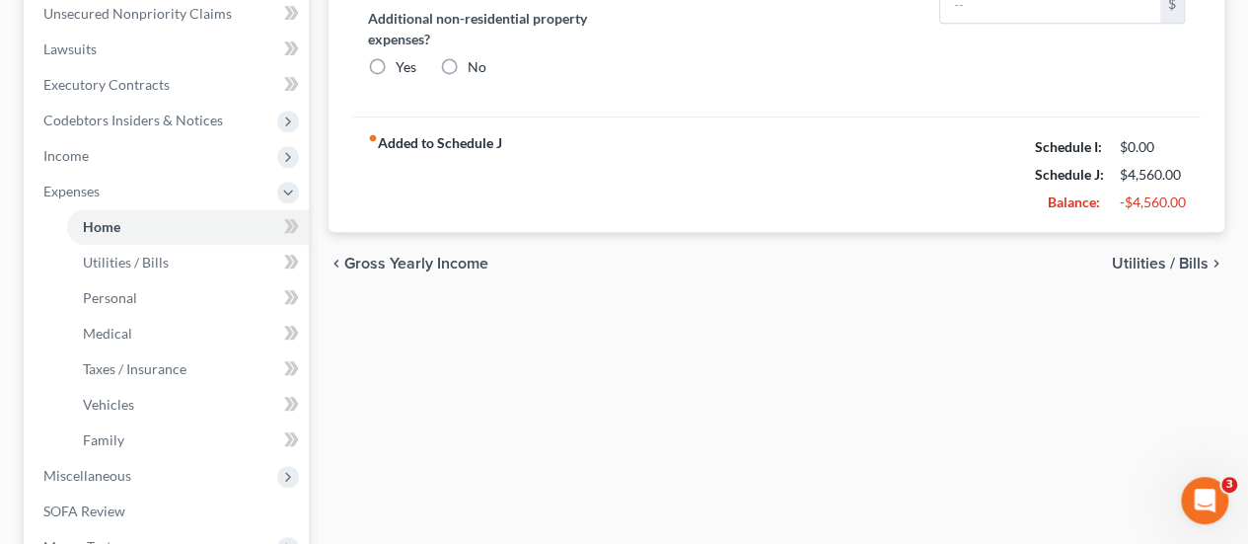
type input "1,000.00"
type input "0.00"
radio input "true"
type input "0.00"
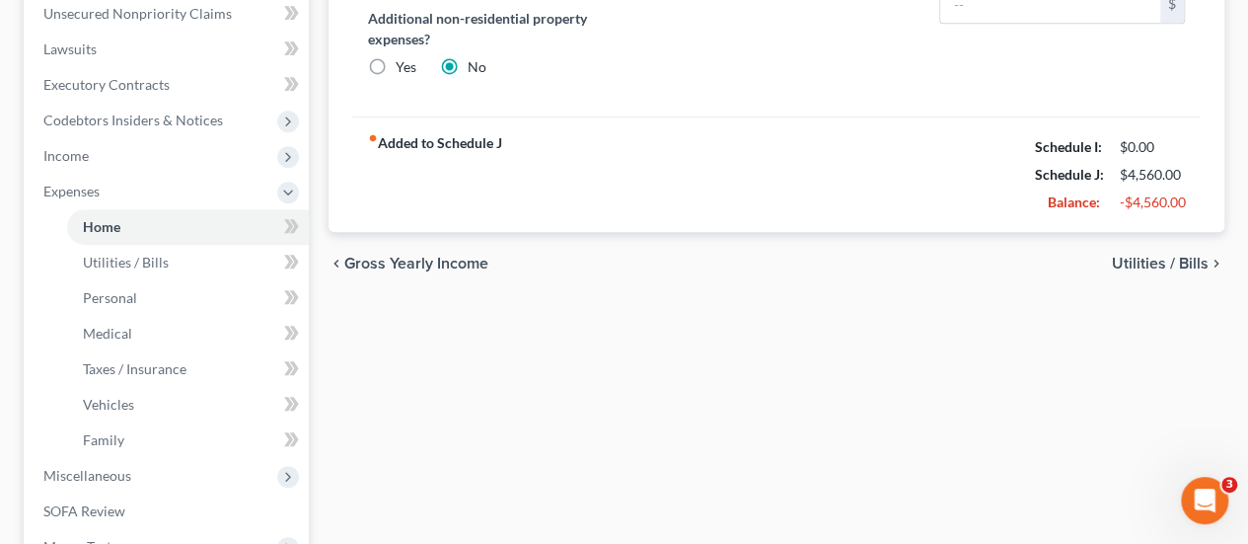
type input "0.00"
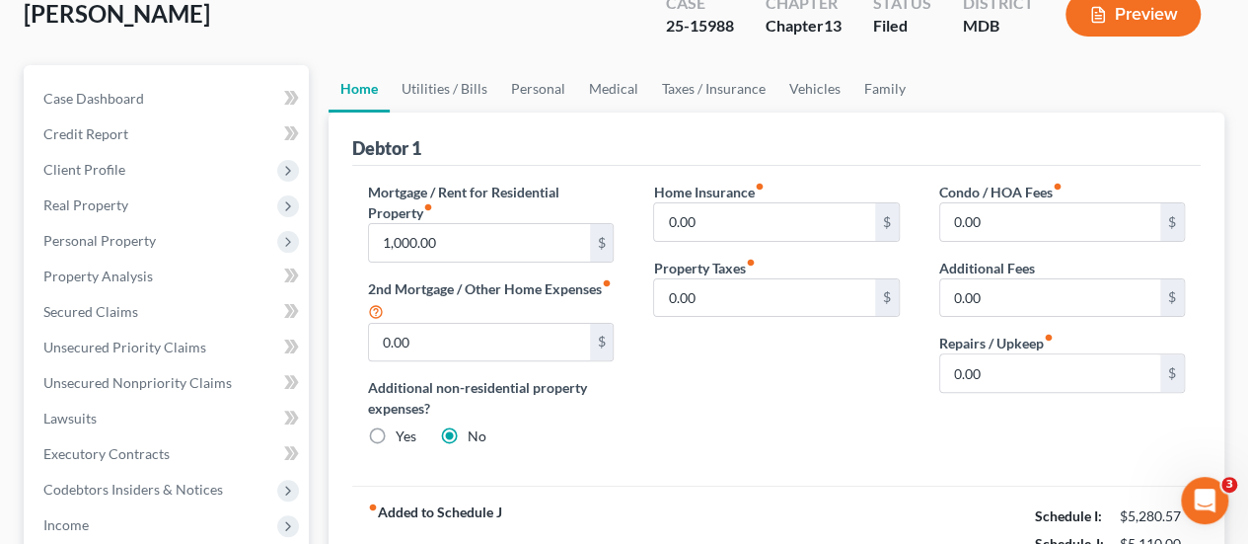
scroll to position [99, 0]
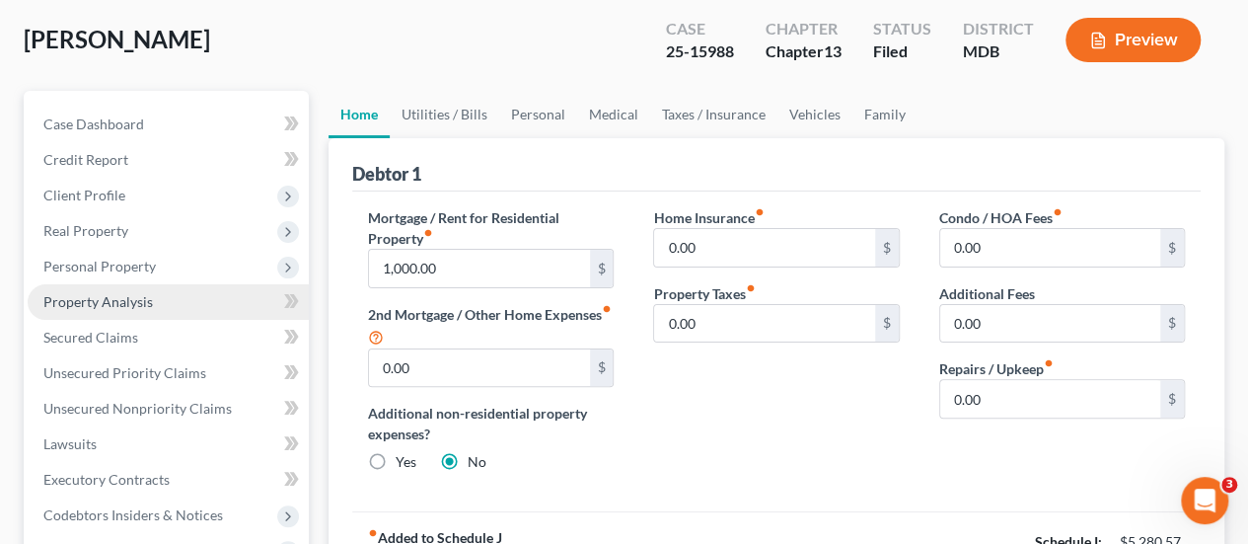
click at [124, 299] on span "Property Analysis" at bounding box center [98, 301] width 110 height 17
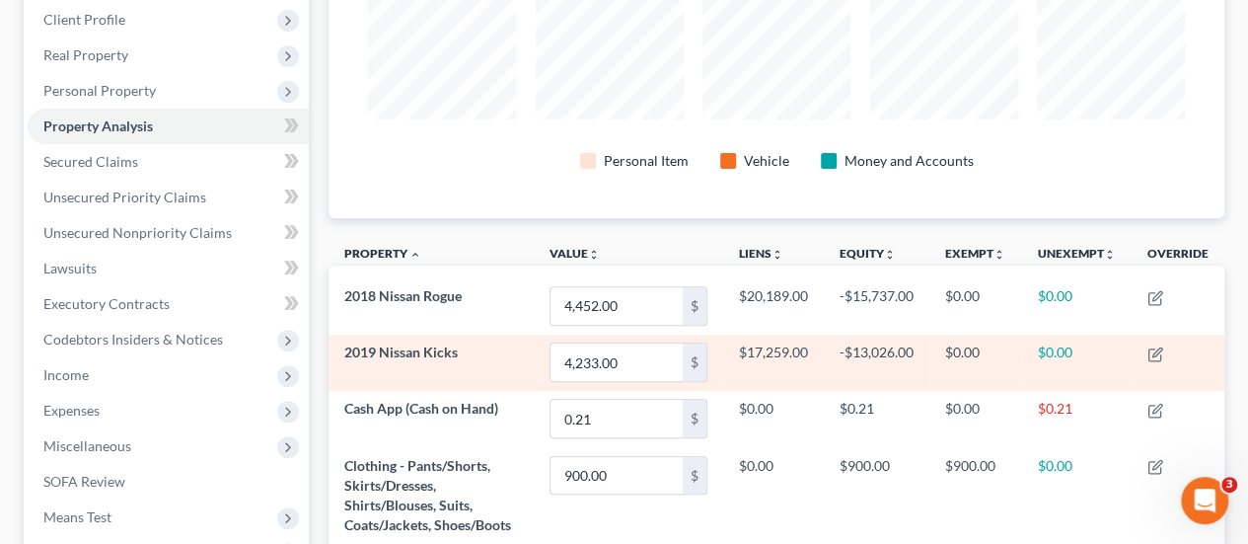
scroll to position [254, 0]
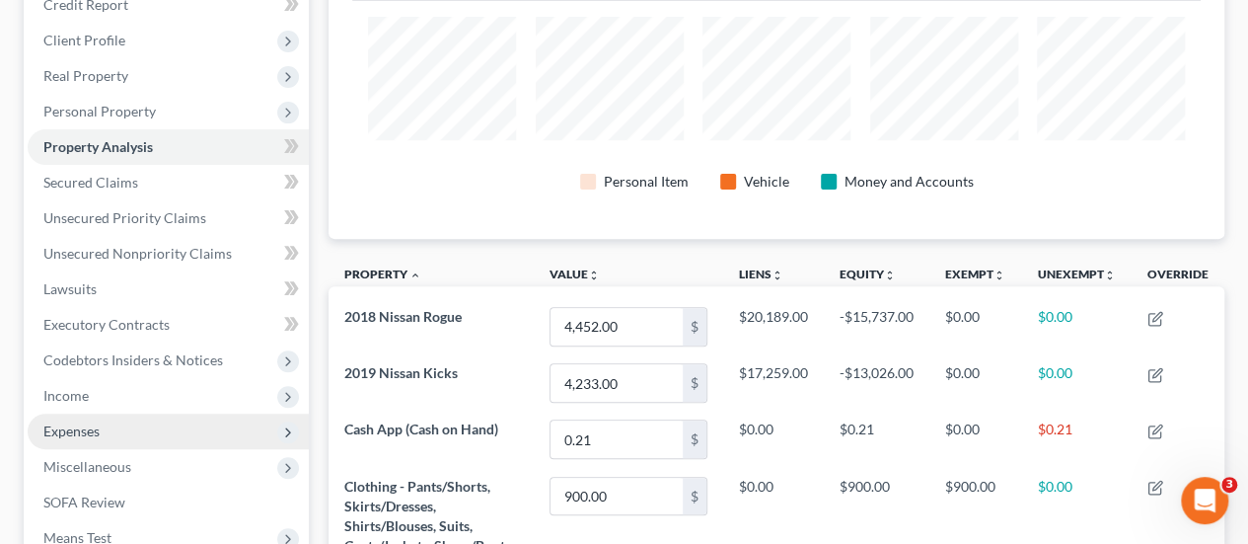
click at [101, 428] on span "Expenses" at bounding box center [168, 431] width 281 height 36
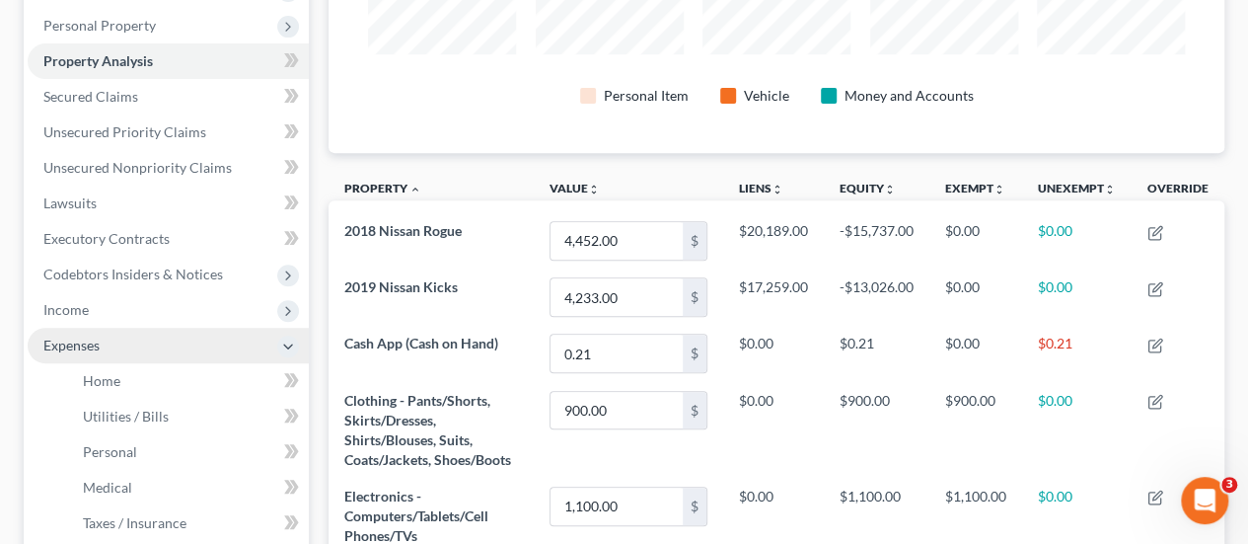
scroll to position [550, 0]
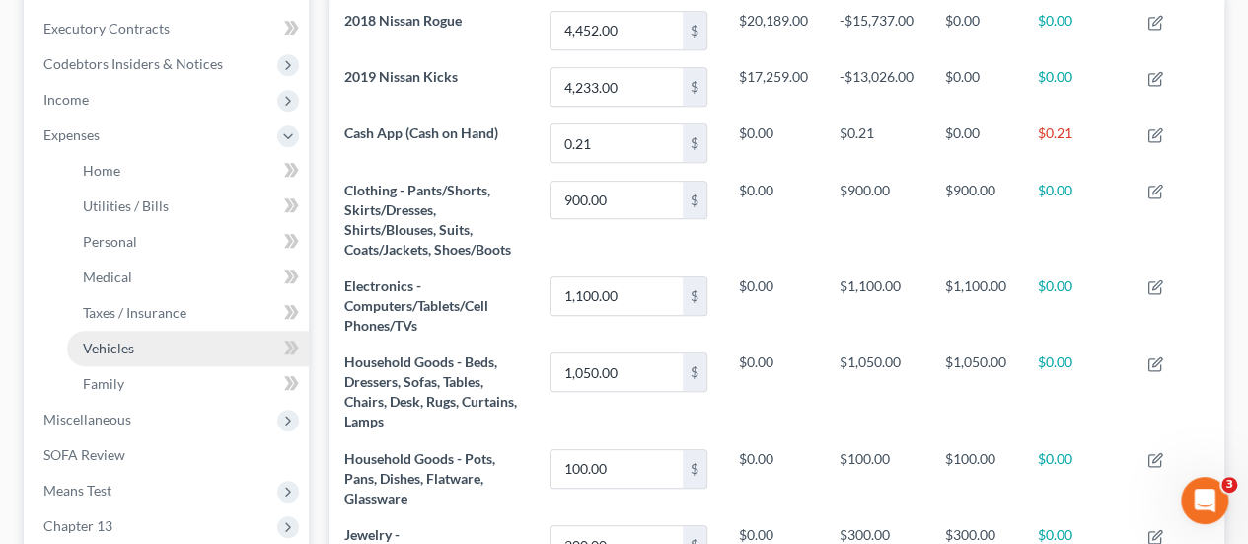
click at [115, 351] on span "Vehicles" at bounding box center [108, 347] width 51 height 17
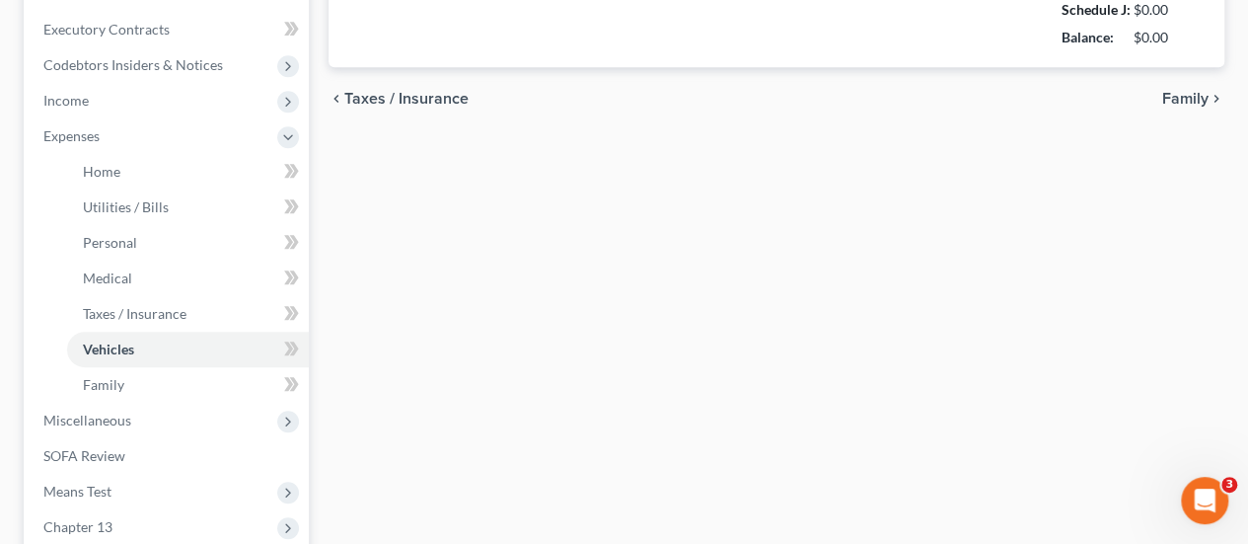
type input "491.00"
type input "264.00"
type input "0.00"
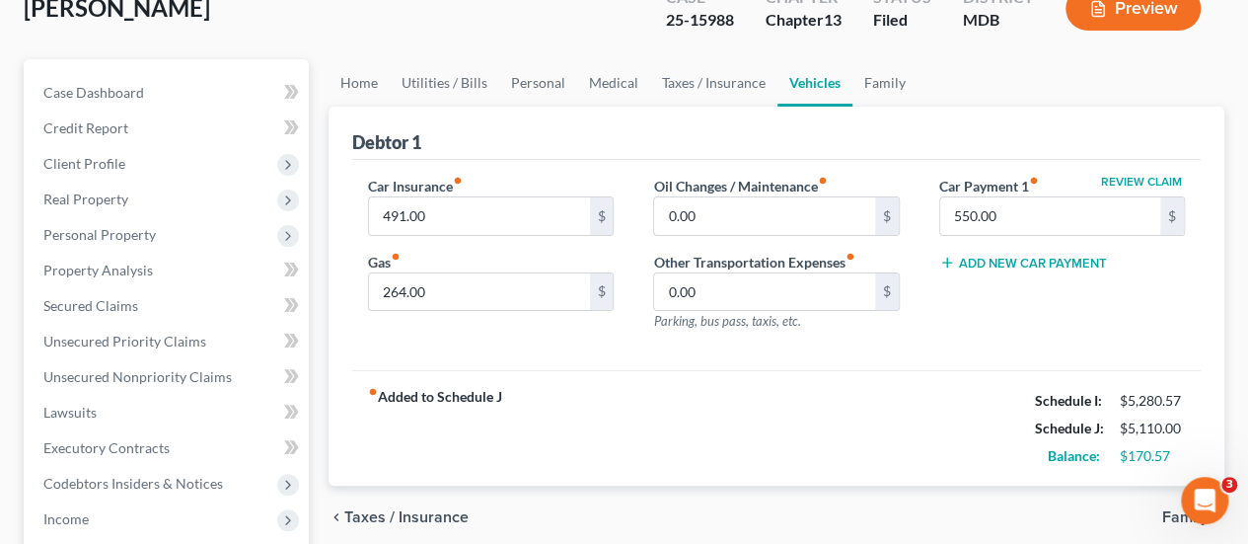
scroll to position [99, 0]
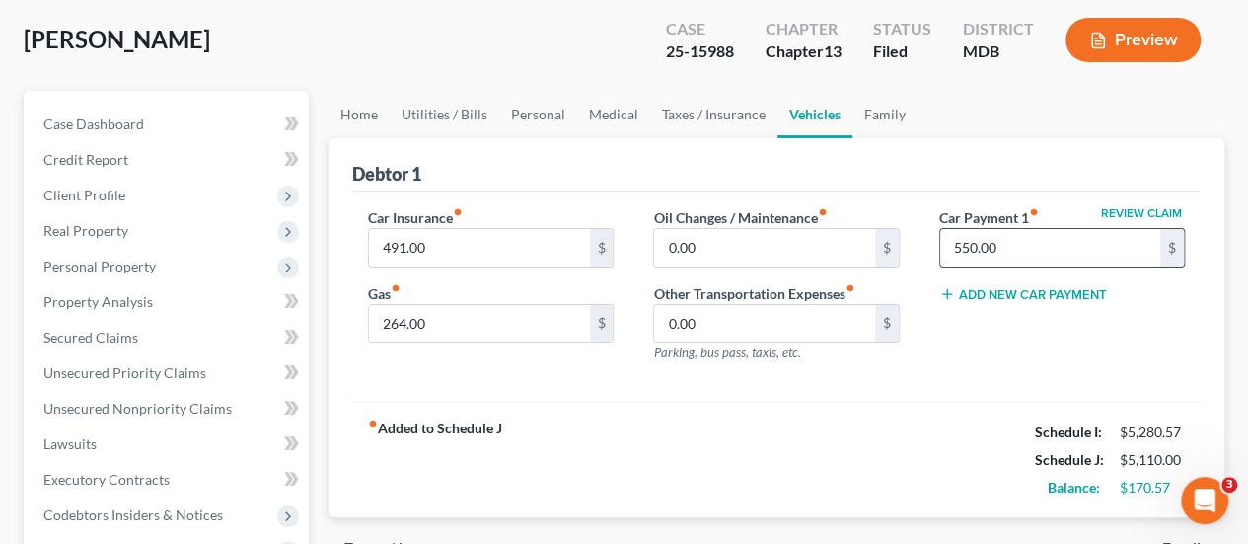
click at [989, 239] on input "550.00" at bounding box center [1050, 247] width 220 height 37
click at [989, 238] on input "550.00" at bounding box center [1050, 247] width 220 height 37
click at [763, 469] on div "fiber_manual_record Added to Schedule J Schedule I: $5,280.57 Schedule J: $5,11…" at bounding box center [776, 459] width 849 height 115
click at [351, 116] on link "Home" at bounding box center [359, 114] width 61 height 47
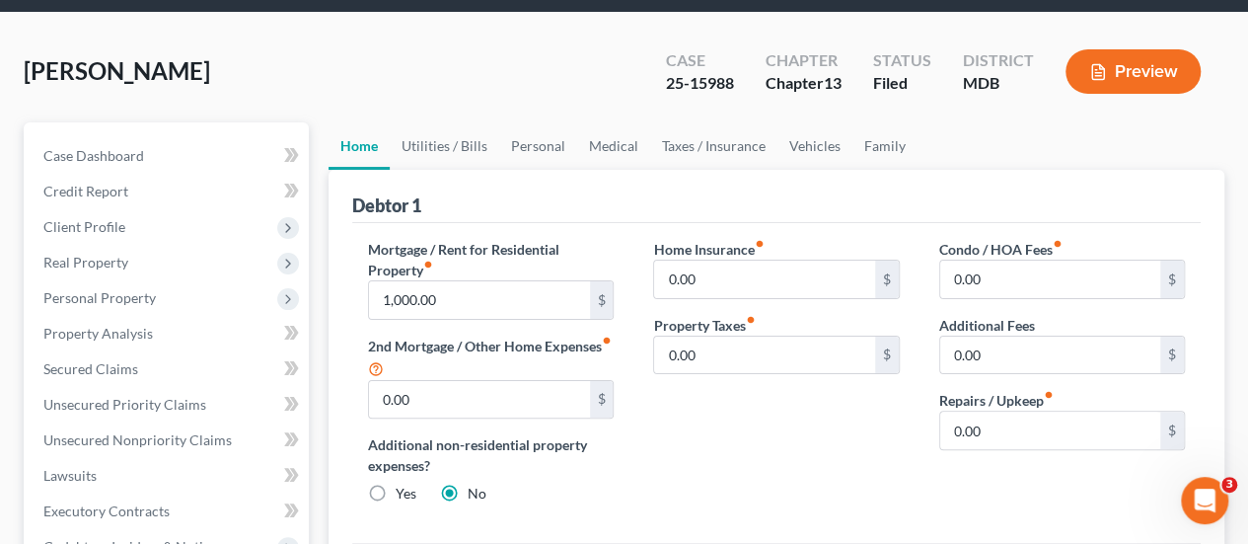
scroll to position [99, 0]
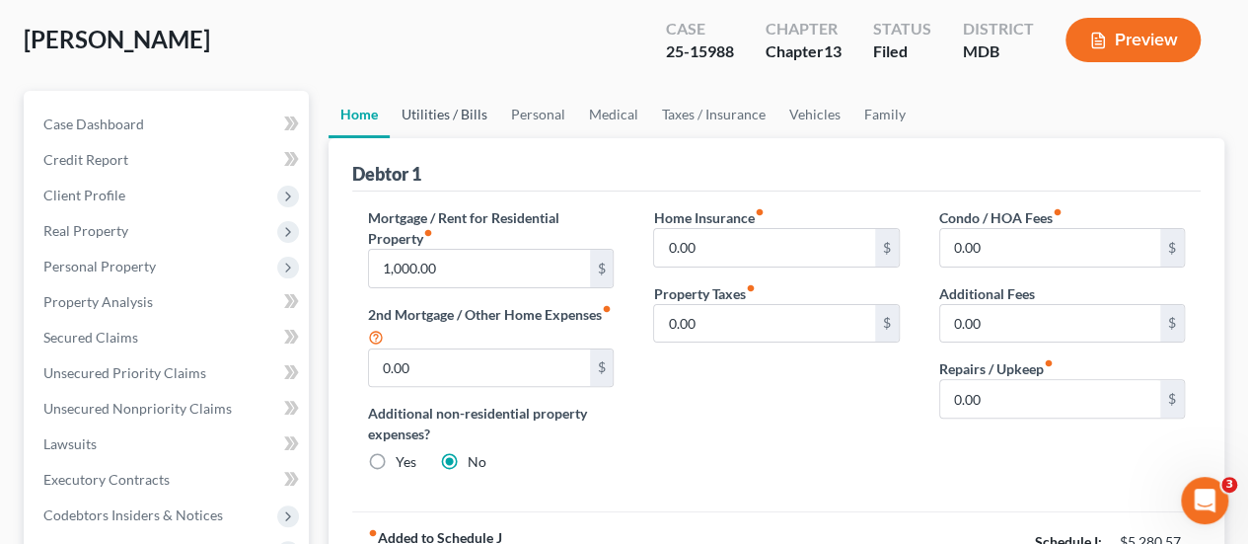
click at [440, 115] on link "Utilities / Bills" at bounding box center [445, 114] width 110 height 47
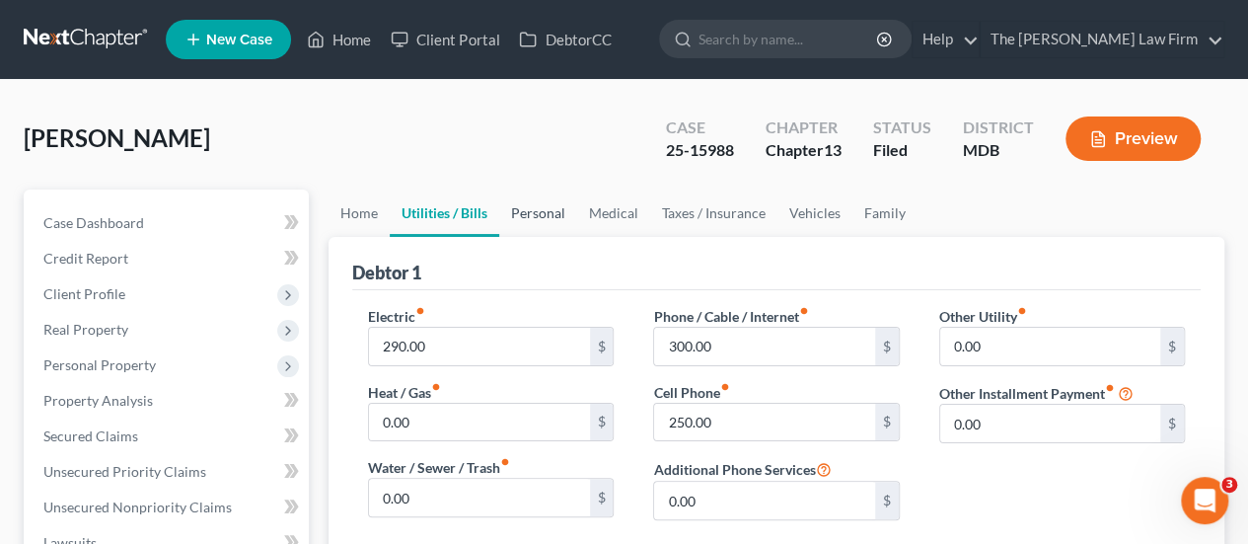
click at [555, 212] on link "Personal" at bounding box center [538, 212] width 78 height 47
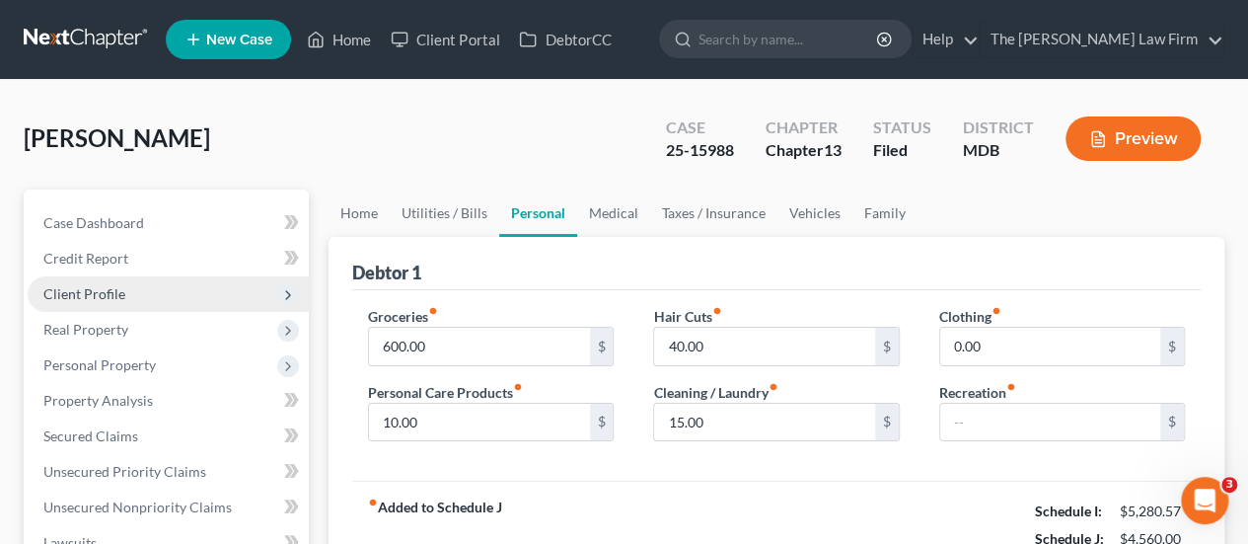
click at [73, 285] on span "Client Profile" at bounding box center [84, 293] width 82 height 17
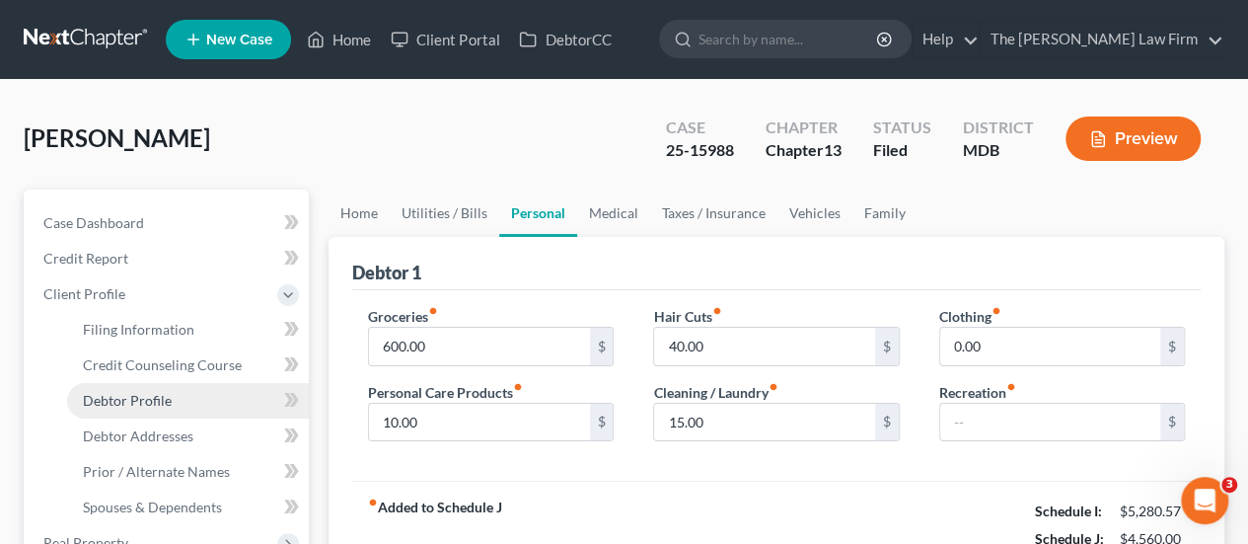
click at [122, 401] on span "Debtor Profile" at bounding box center [127, 400] width 89 height 17
select select "3"
select select "4"
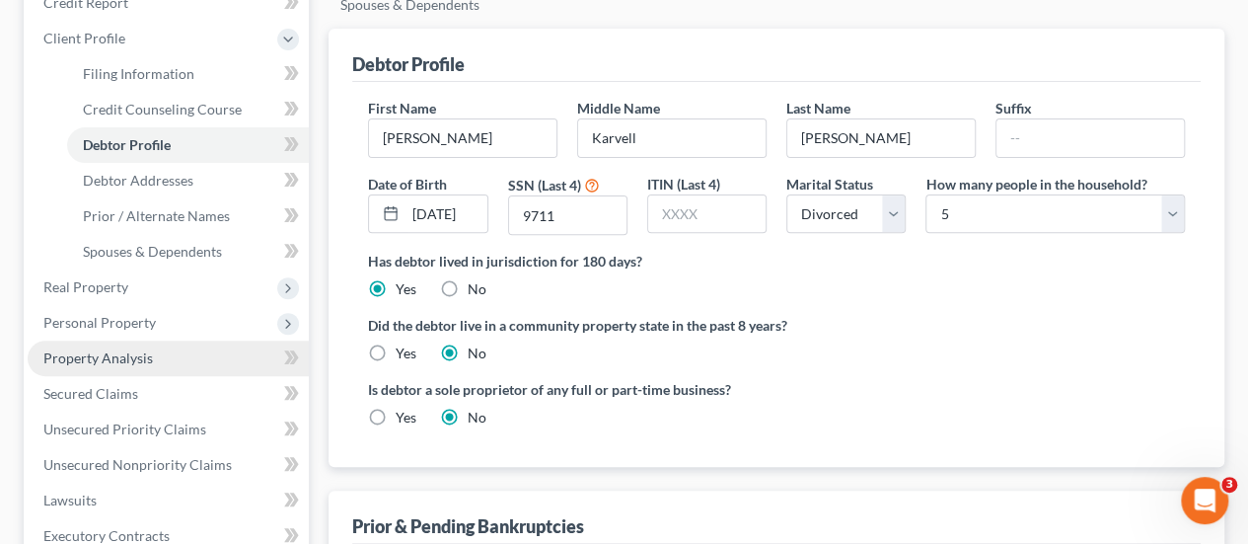
scroll to position [296, 0]
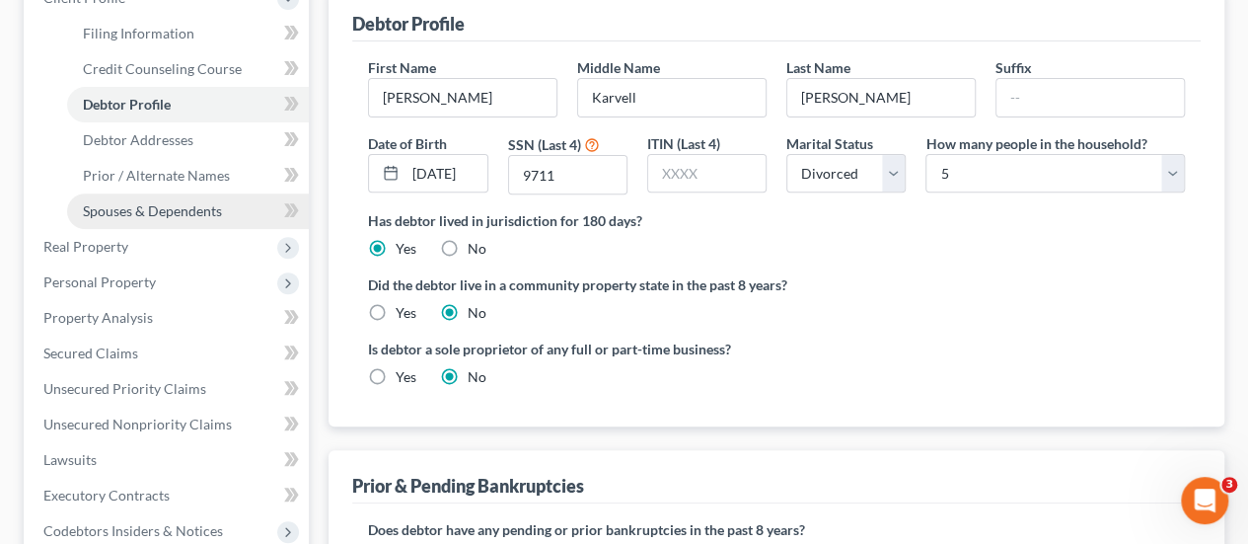
click at [134, 200] on link "Spouses & Dependents" at bounding box center [188, 211] width 242 height 36
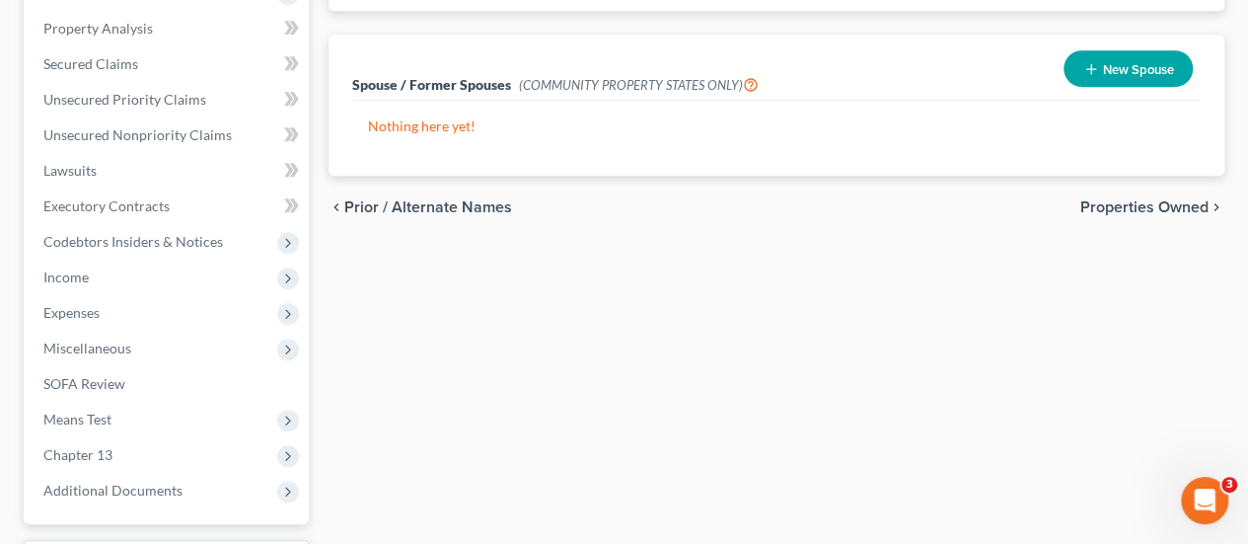
scroll to position [592, 0]
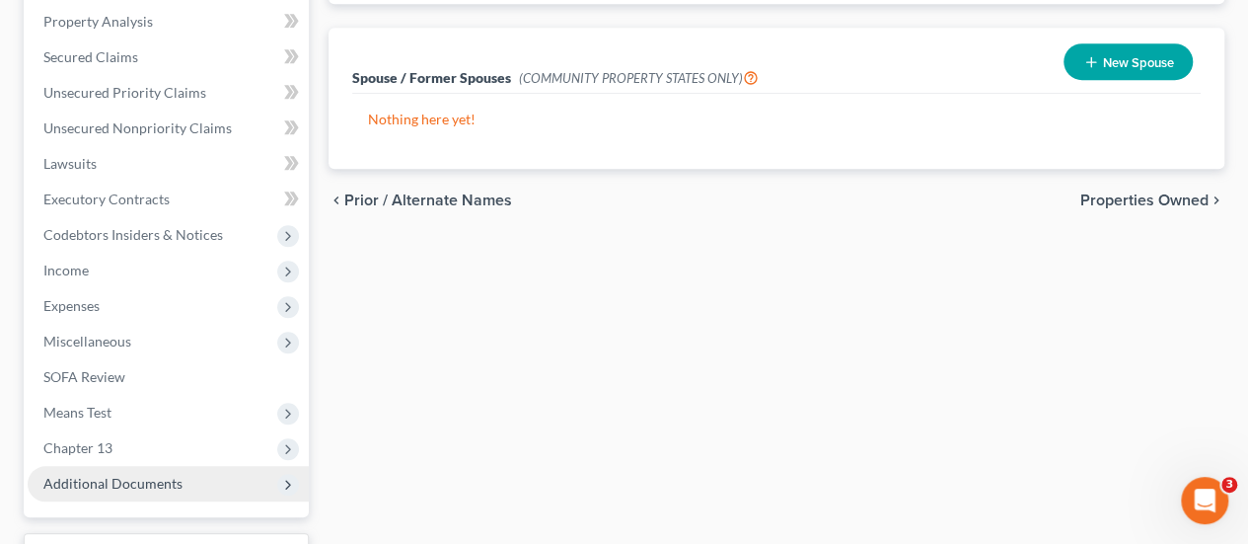
click at [140, 487] on span "Additional Documents" at bounding box center [112, 483] width 139 height 17
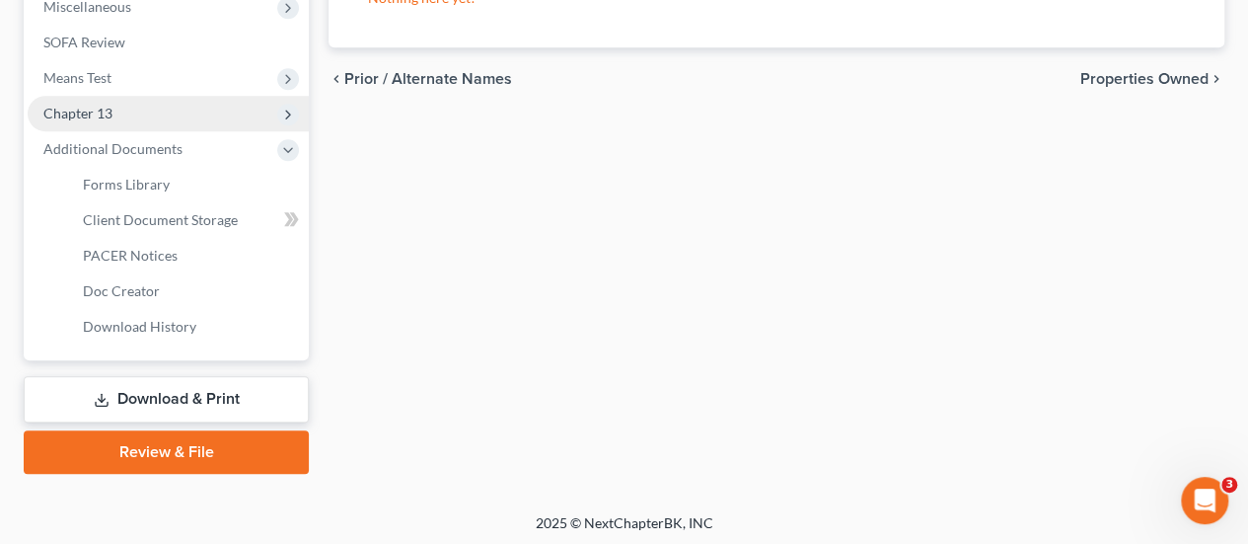
scroll to position [715, 0]
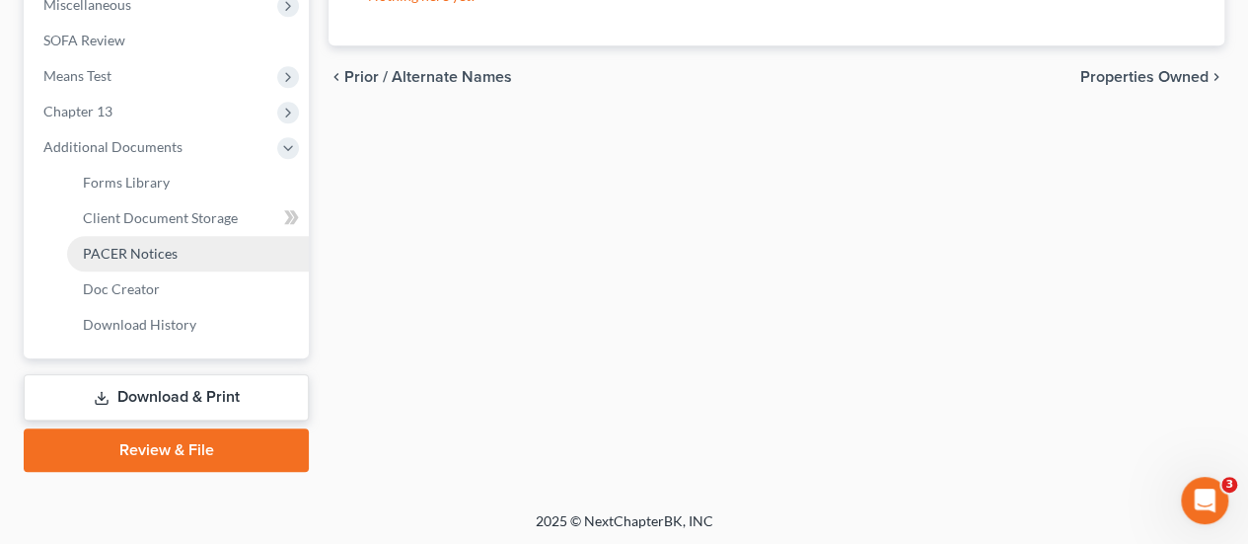
click at [145, 250] on span "PACER Notices" at bounding box center [130, 253] width 95 height 17
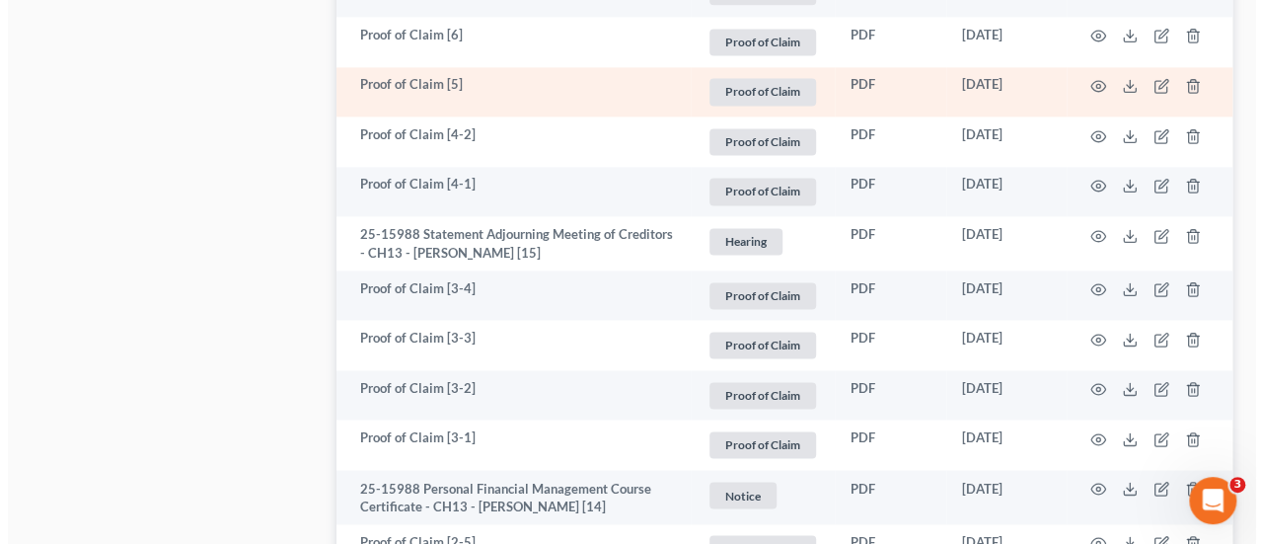
scroll to position [1480, 0]
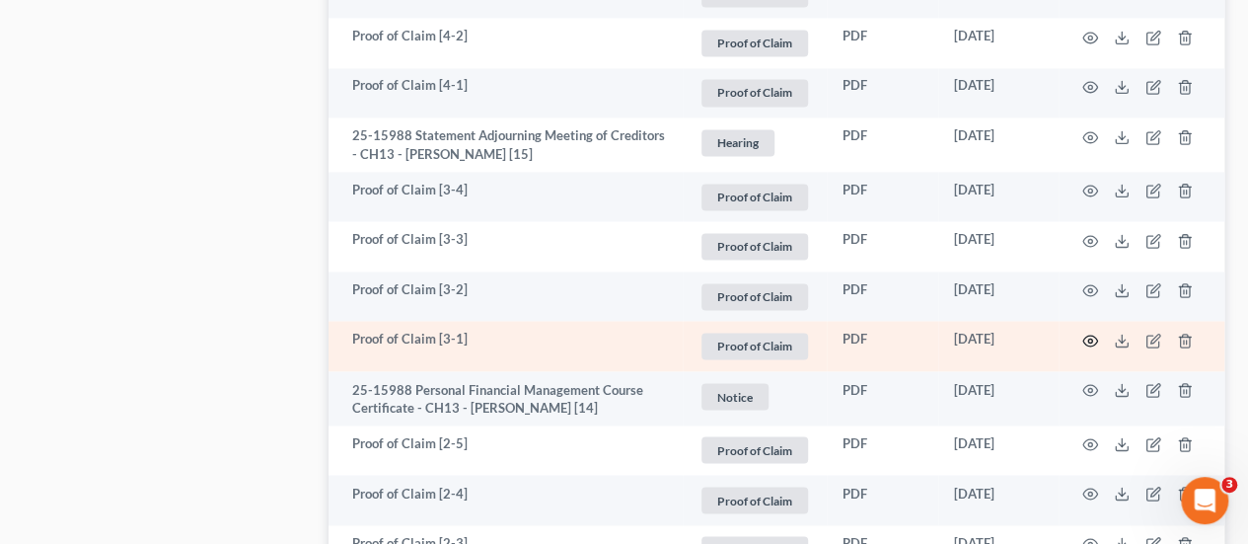
click at [1089, 342] on icon "button" at bounding box center [1091, 341] width 16 height 16
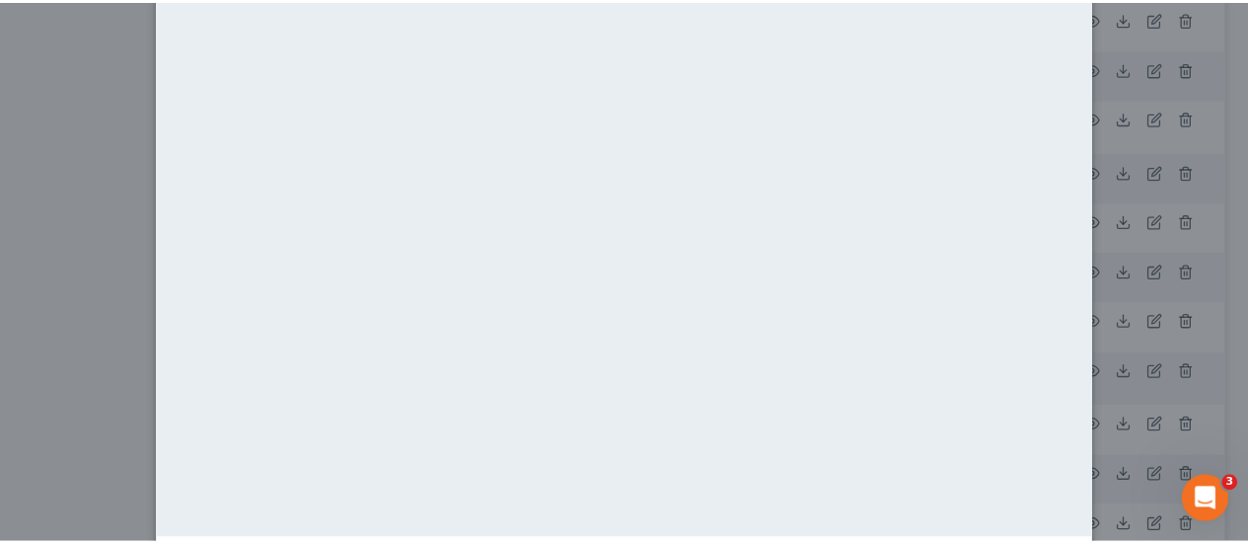
scroll to position [0, 0]
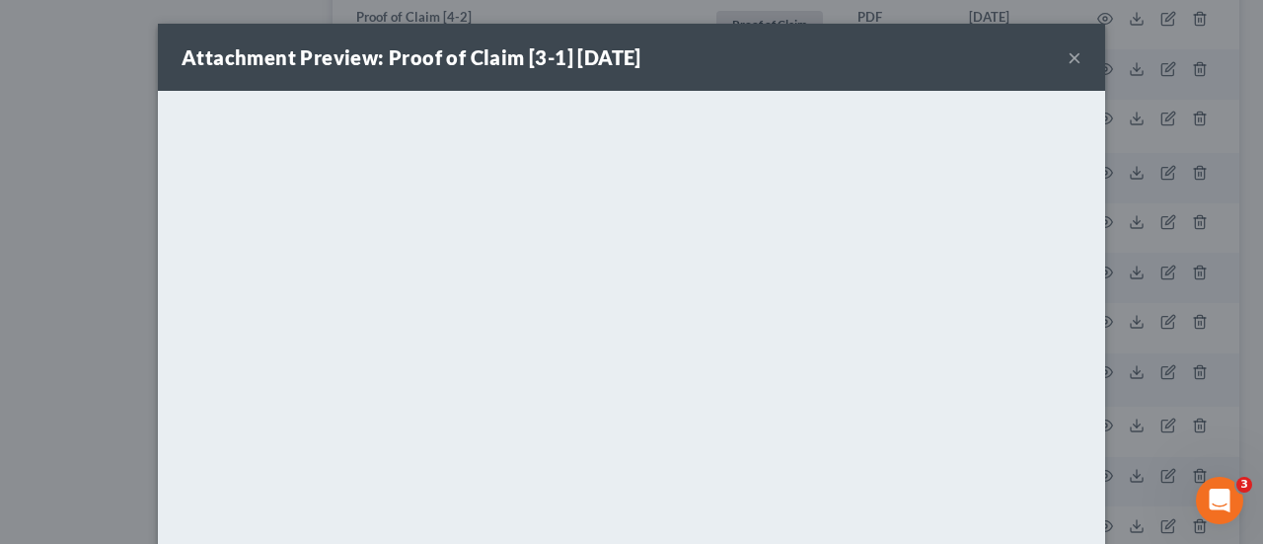
click at [1068, 60] on button "×" at bounding box center [1075, 57] width 14 height 24
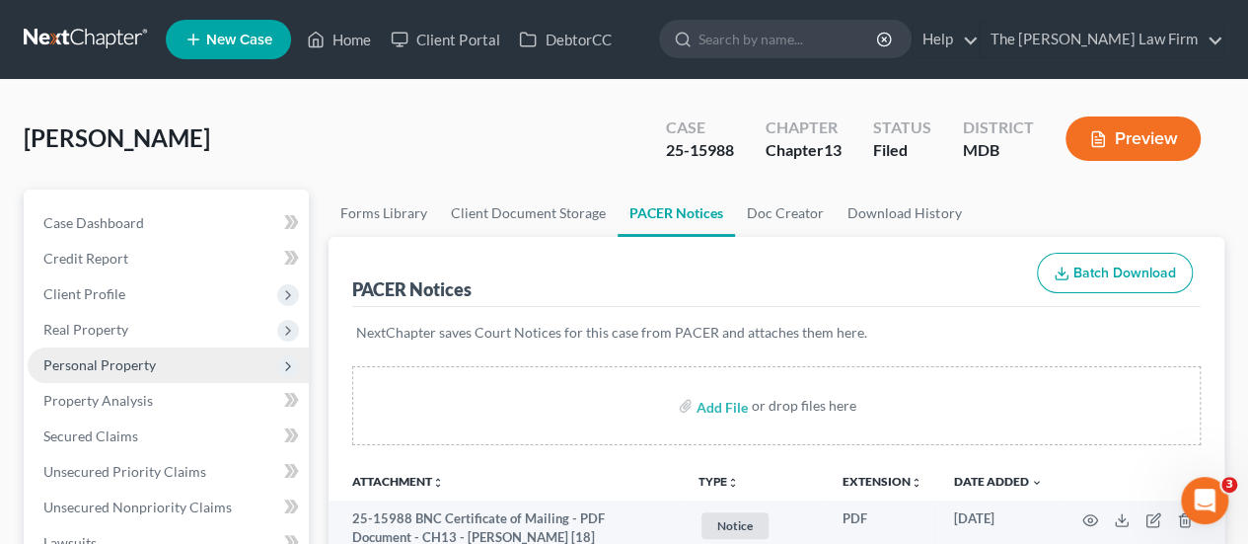
drag, startPoint x: 104, startPoint y: 362, endPoint x: 92, endPoint y: 355, distance: 13.7
click at [104, 362] on span "Personal Property" at bounding box center [99, 364] width 112 height 17
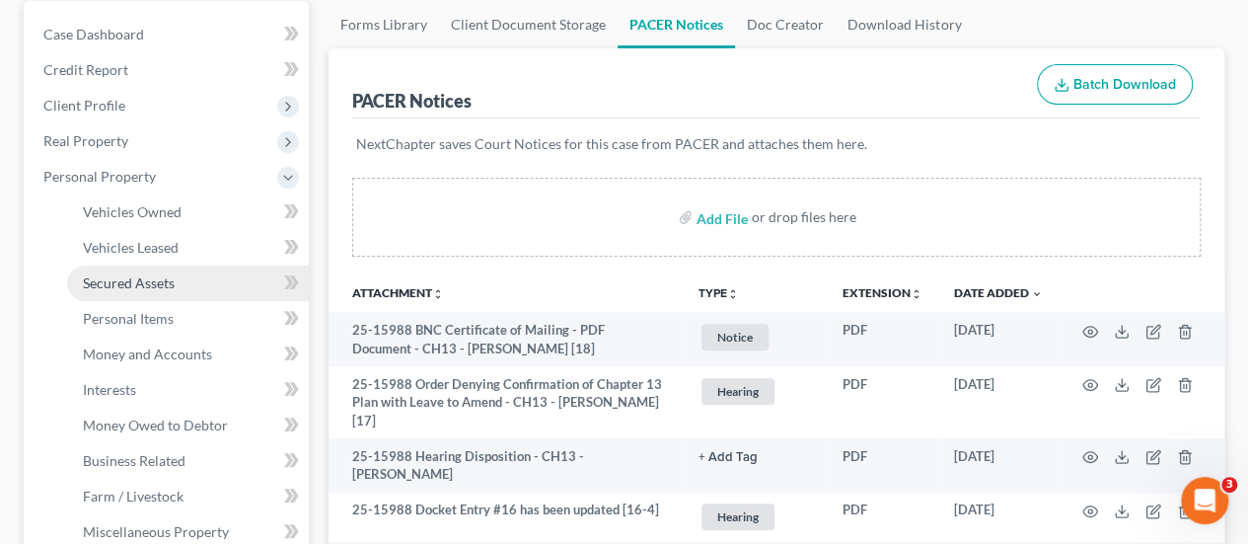
scroll to position [197, 0]
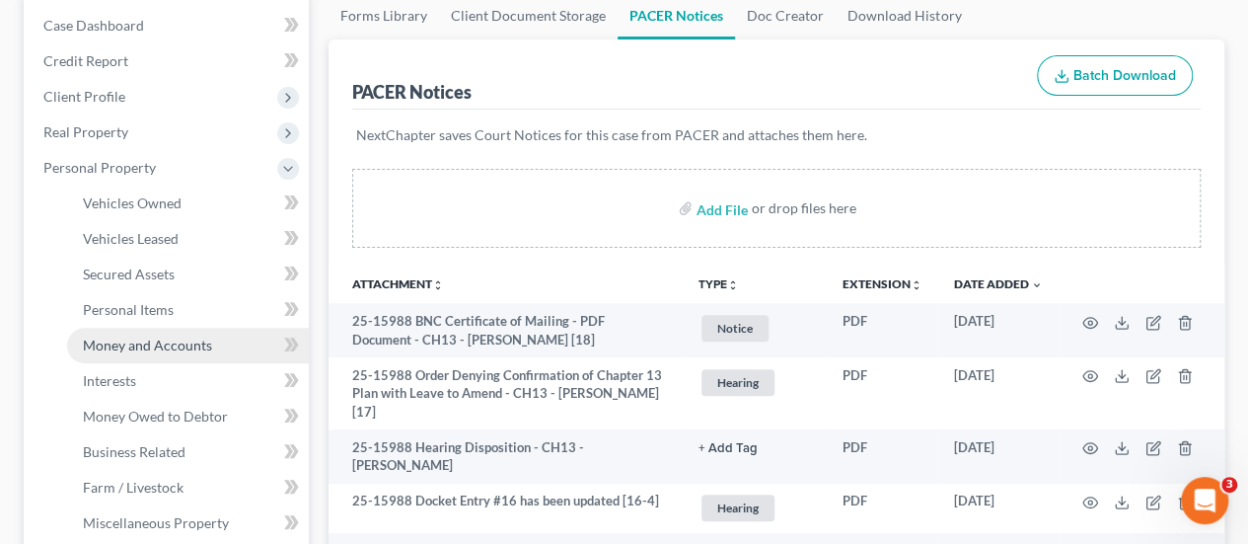
click at [148, 351] on span "Money and Accounts" at bounding box center [147, 344] width 129 height 17
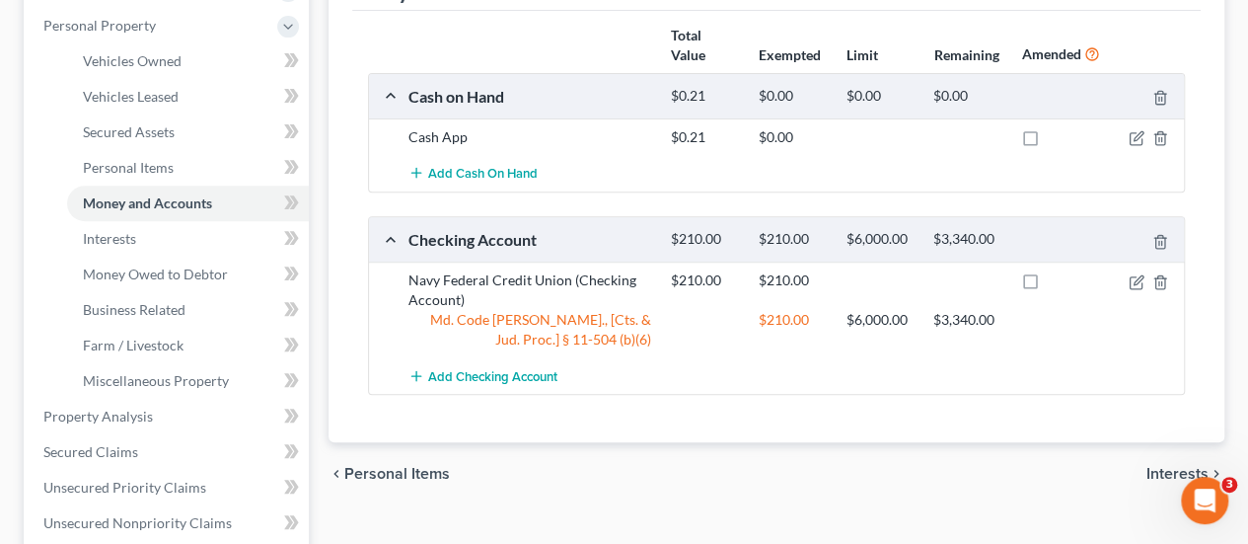
scroll to position [296, 0]
